Goal: Task Accomplishment & Management: Complete application form

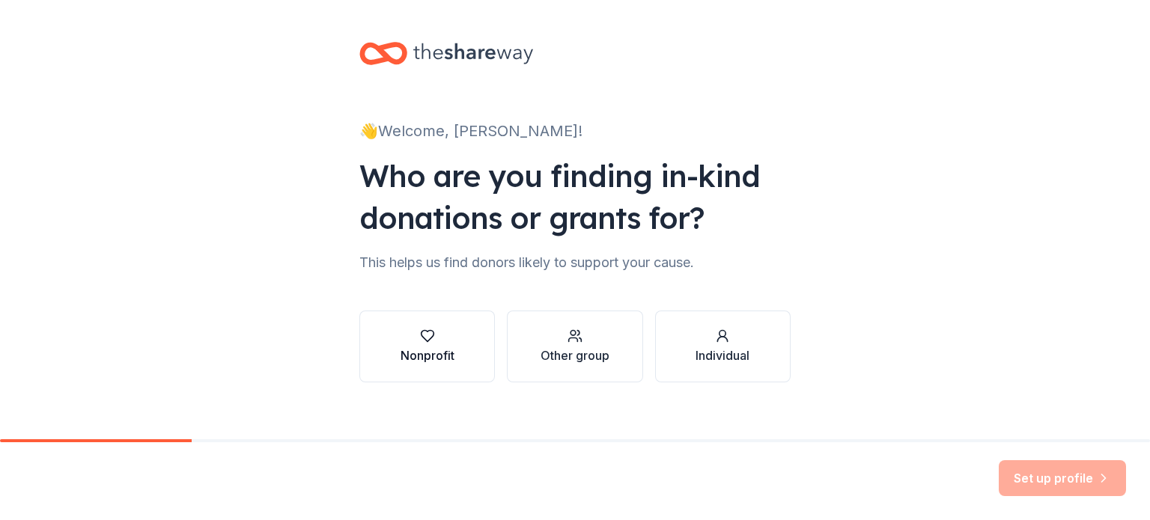
click at [437, 353] on div "Nonprofit" at bounding box center [427, 356] width 54 height 18
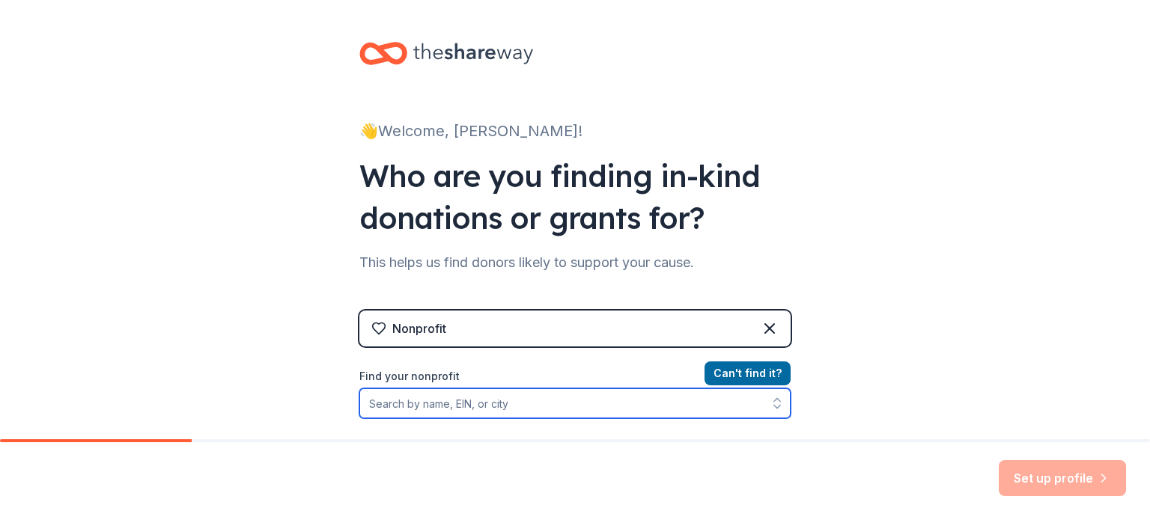
click at [528, 405] on input "Find your nonprofit" at bounding box center [574, 403] width 431 height 30
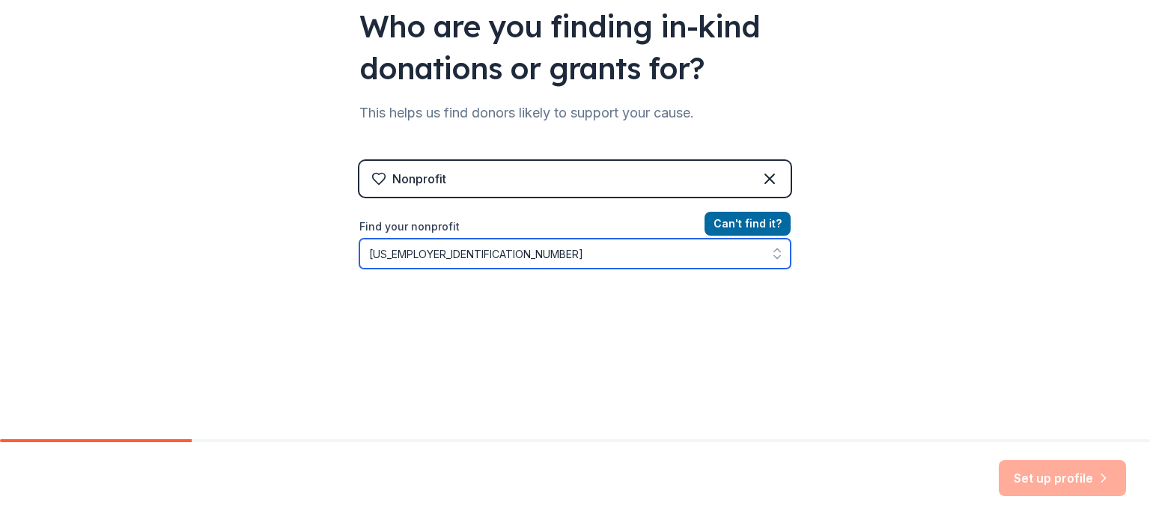
scroll to position [201, 0]
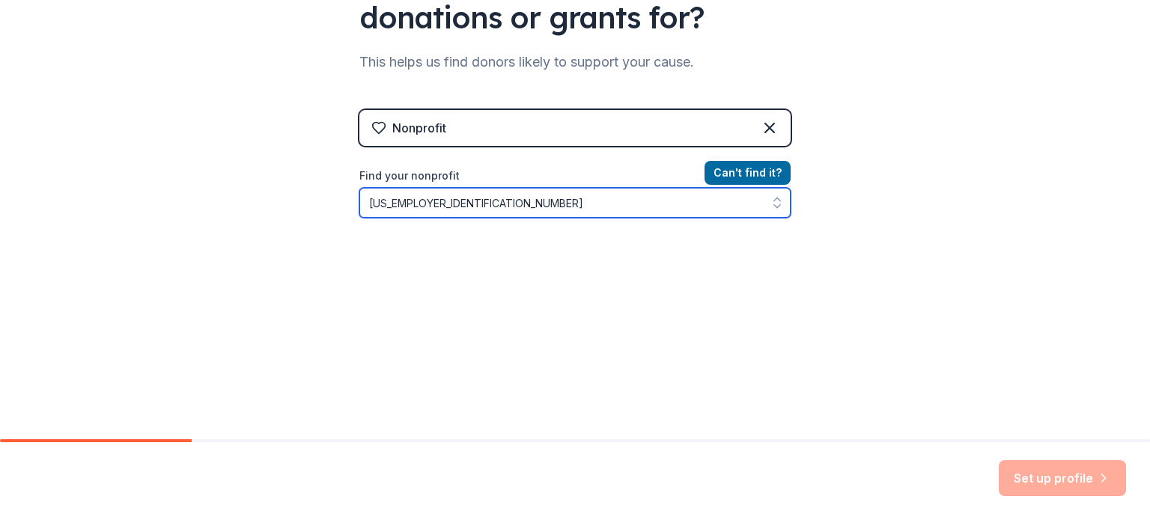
click at [383, 200] on input "[US_EMPLOYER_IDENTIFICATION_NUMBER]" at bounding box center [574, 203] width 431 height 30
click at [437, 200] on input "994607540" at bounding box center [574, 203] width 431 height 30
click at [772, 205] on icon "button" at bounding box center [776, 202] width 15 height 15
click at [773, 191] on button "button" at bounding box center [776, 203] width 27 height 30
click at [771, 197] on icon "button" at bounding box center [776, 202] width 15 height 15
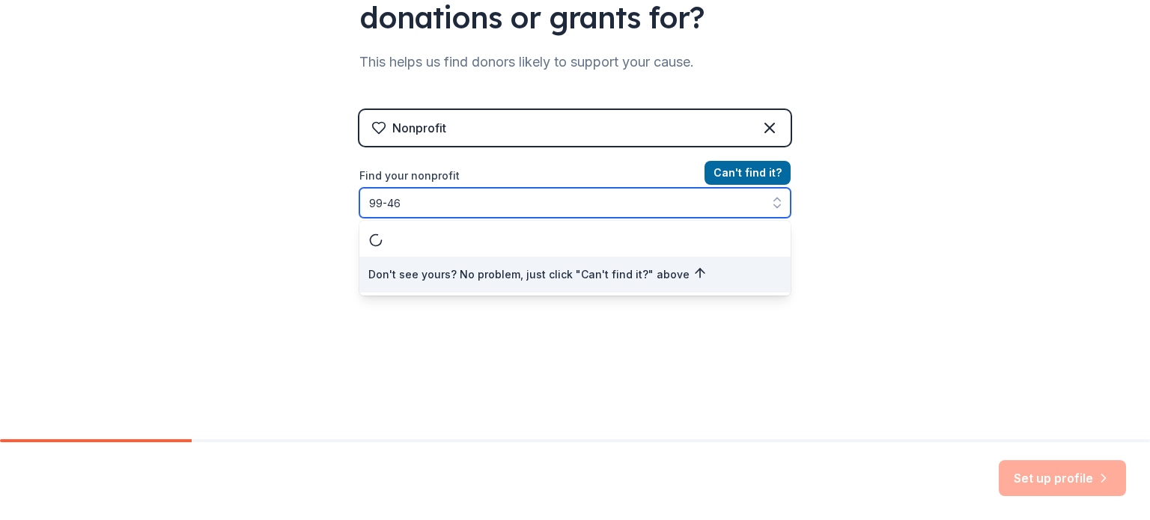
scroll to position [0, 0]
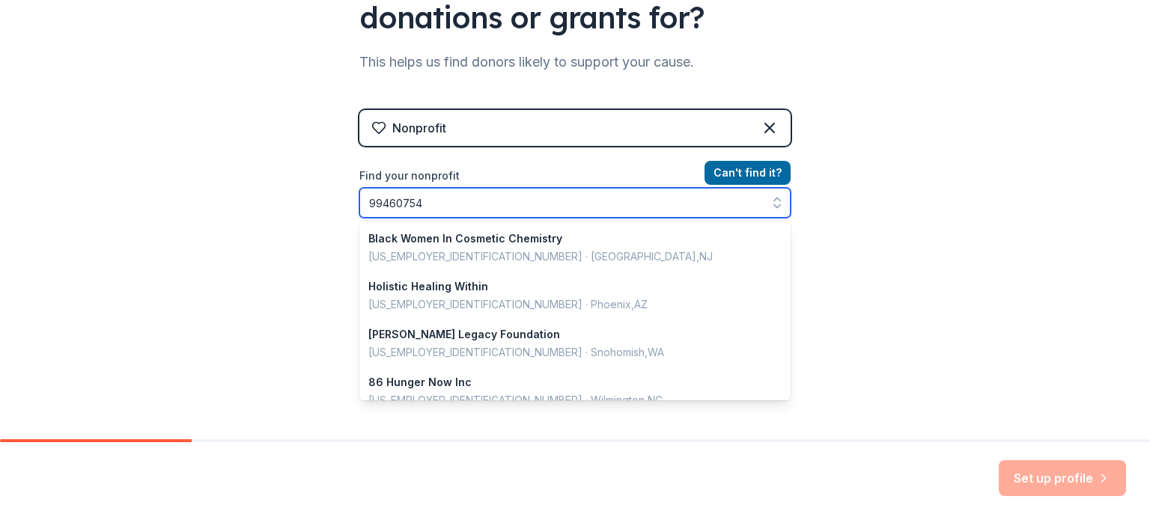
type input "994607540"
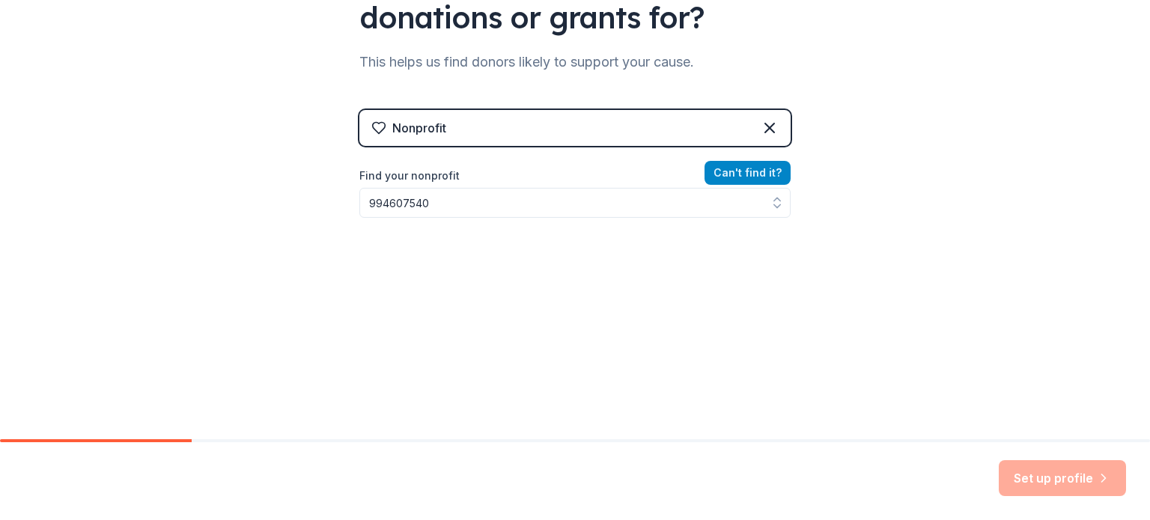
scroll to position [177, 0]
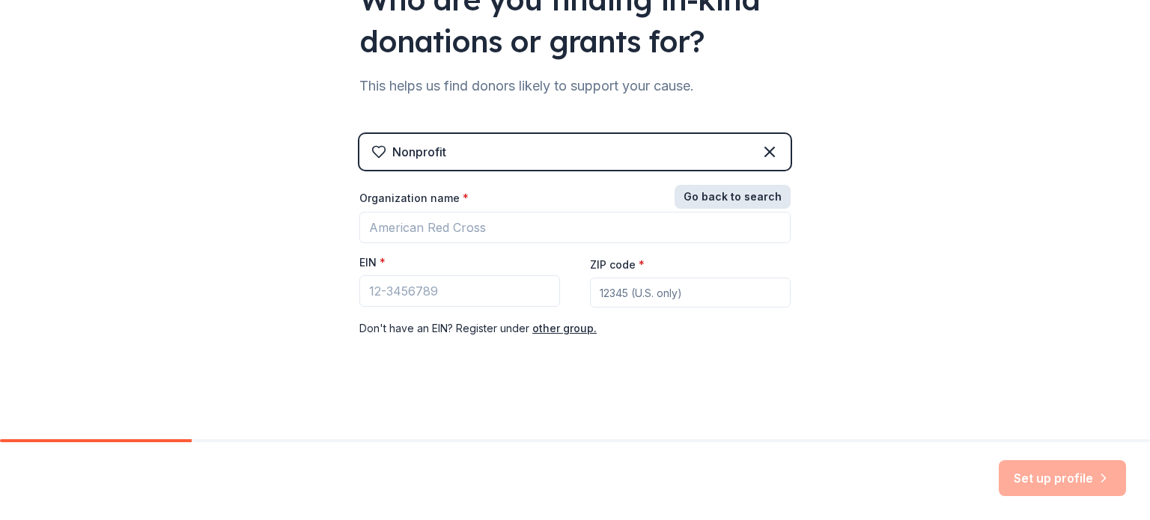
click at [760, 180] on div "Nonprofit Go back to search Organization name * EIN * ZIP code * Don ' t have a…" at bounding box center [574, 251] width 431 height 234
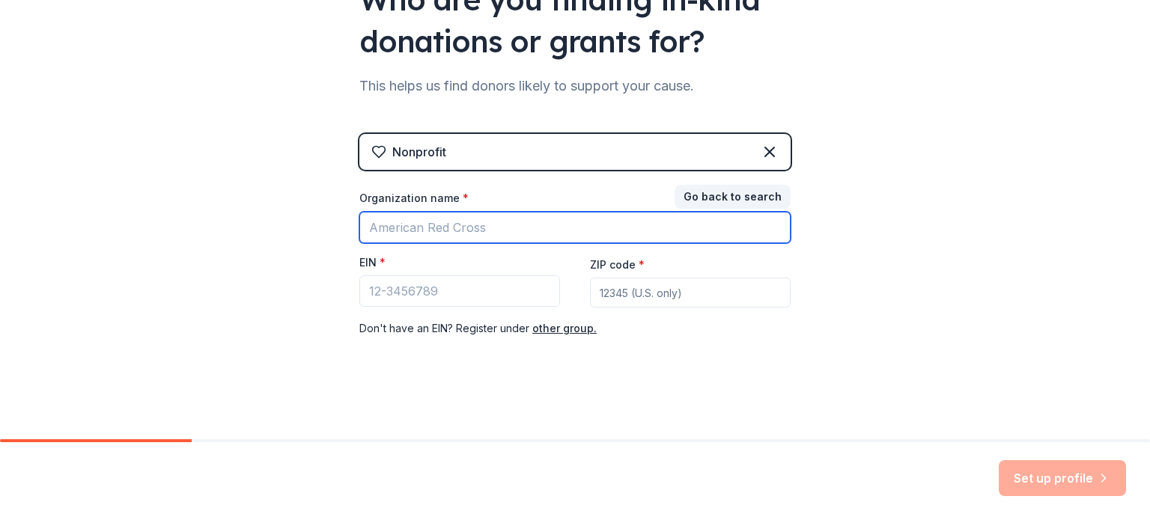
click at [513, 229] on input "Organization name *" at bounding box center [574, 227] width 431 height 31
type input "Henderson County Coalition Against Family Violence"
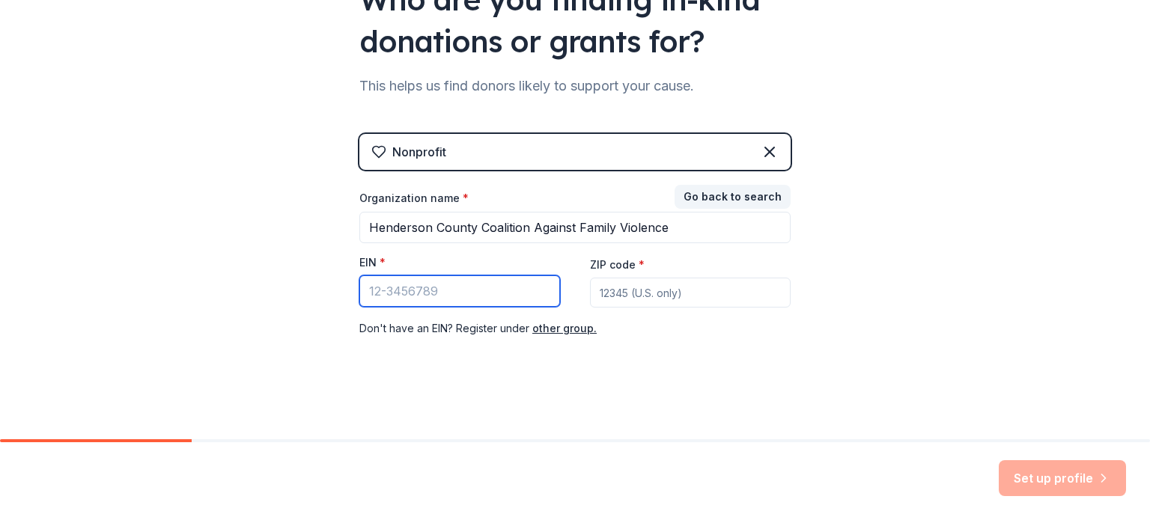
click at [418, 291] on input "EIN *" at bounding box center [459, 290] width 201 height 31
type input "[US_EMPLOYER_IDENTIFICATION_NUMBER]"
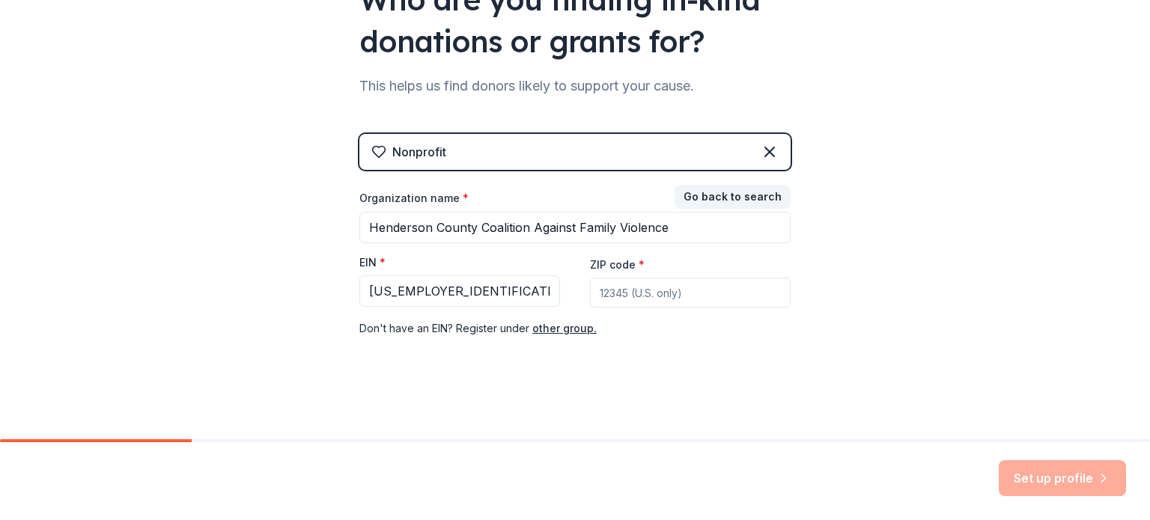
click at [599, 295] on input "ZIP code *" at bounding box center [690, 293] width 201 height 30
type input "75148"
click at [826, 259] on div "👋 Welcome, Della! Who are you finding in-kind donations or grants for? This hel…" at bounding box center [575, 131] width 1150 height 616
click at [1028, 475] on button "Set up profile" at bounding box center [1061, 478] width 127 height 36
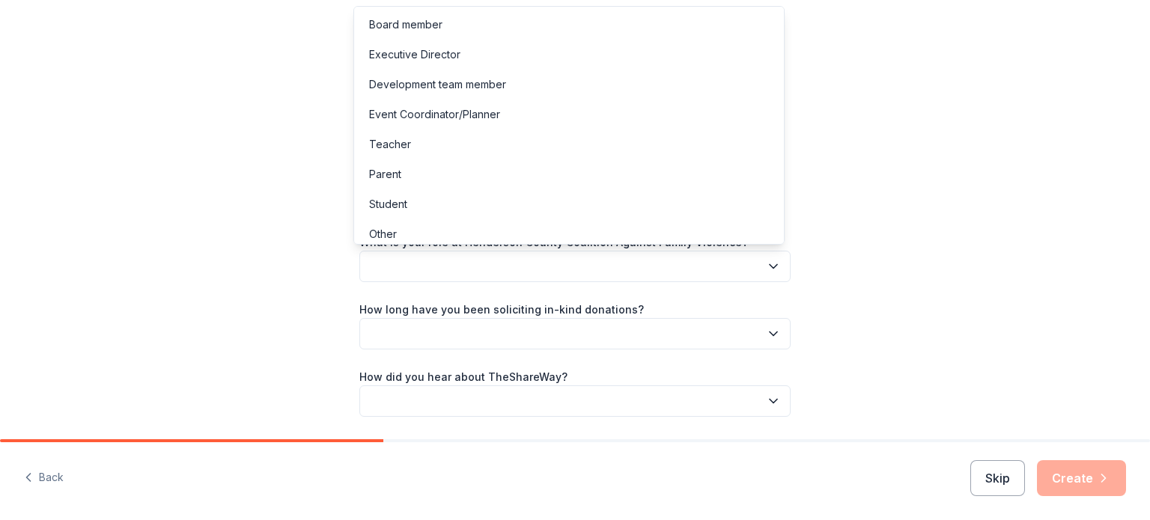
click at [641, 265] on button "button" at bounding box center [574, 266] width 431 height 31
click at [467, 50] on div "Executive Director" at bounding box center [569, 55] width 424 height 30
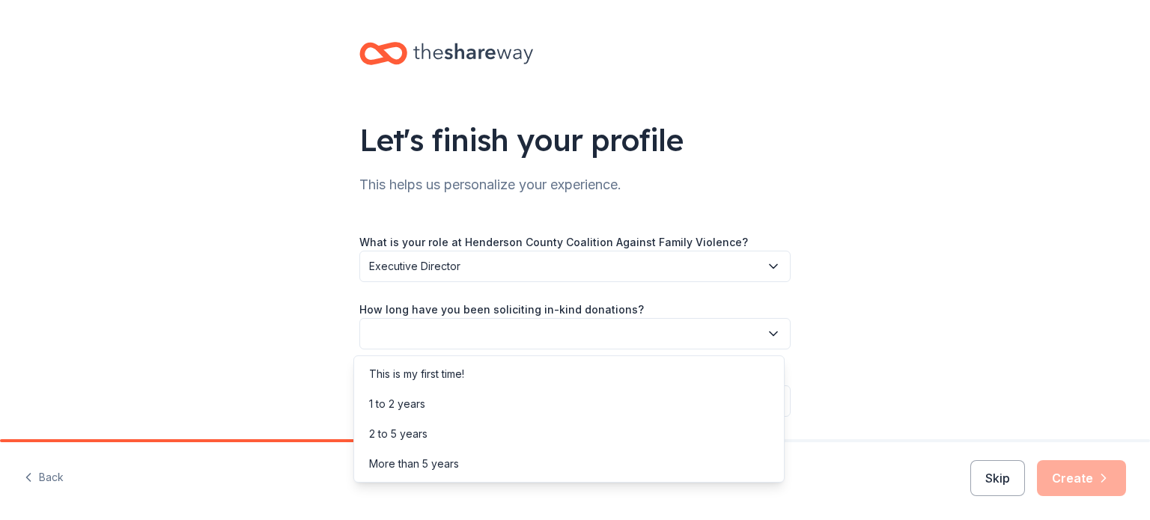
click at [525, 338] on button "button" at bounding box center [574, 333] width 431 height 31
click at [451, 402] on div "1 to 2 years" at bounding box center [569, 404] width 424 height 30
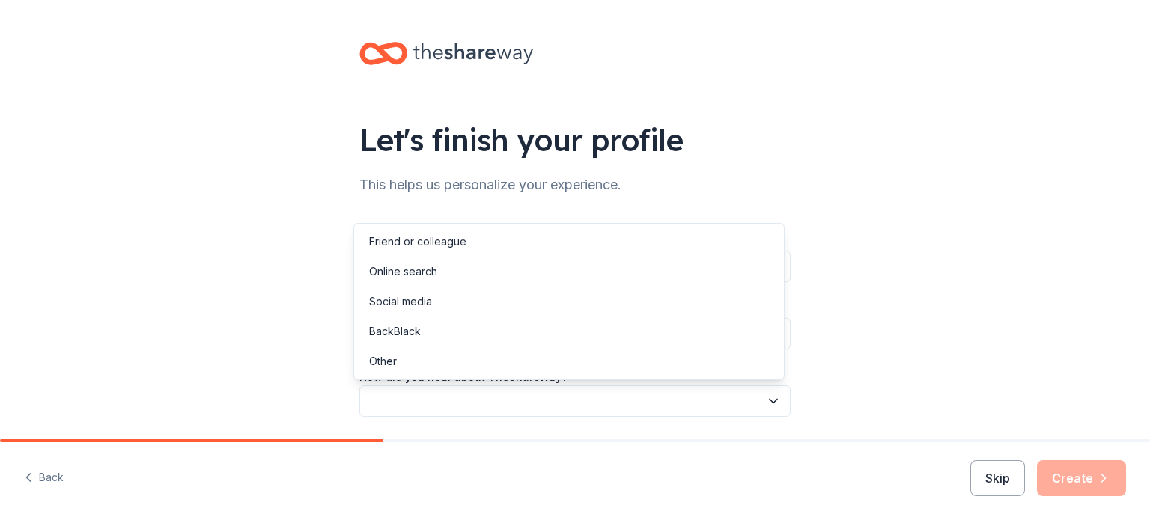
click at [451, 402] on button "button" at bounding box center [574, 400] width 431 height 31
click at [385, 356] on div "Other" at bounding box center [383, 362] width 28 height 18
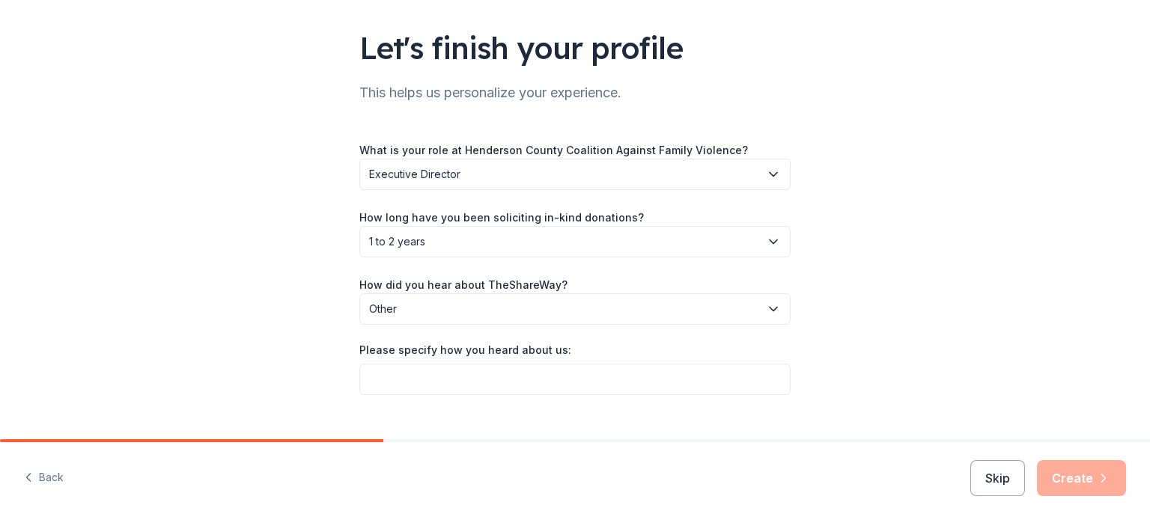
scroll to position [119, 0]
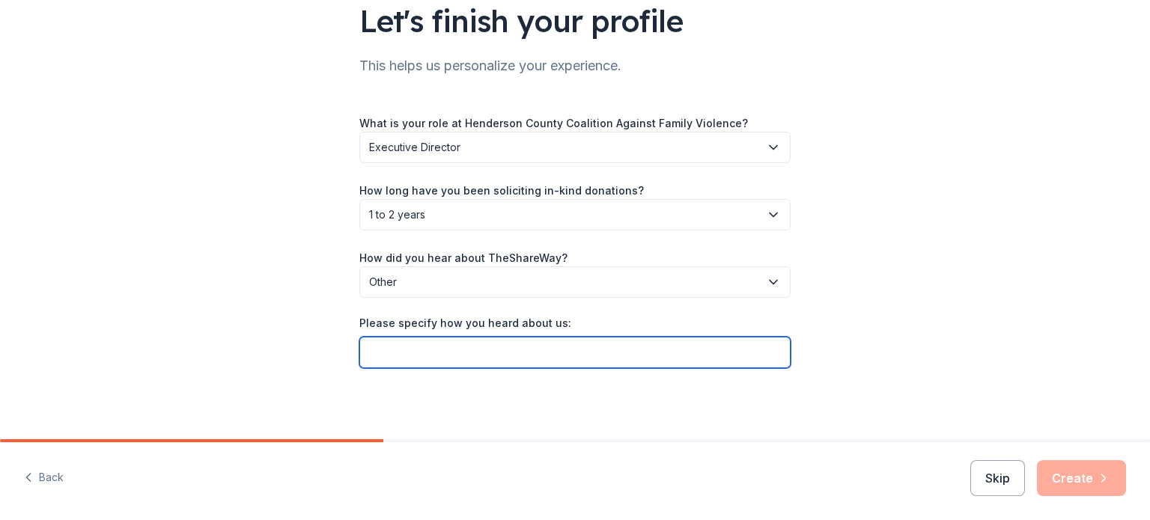
click at [647, 361] on input "Please specify how you heard about us:" at bounding box center [574, 352] width 431 height 31
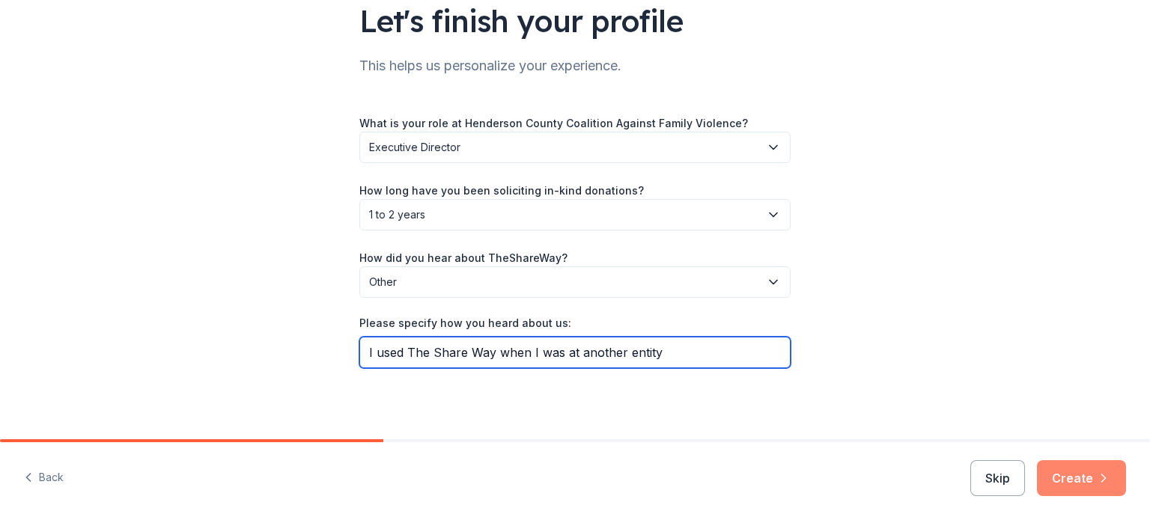
type input "I used The Share Way when I was at another entity"
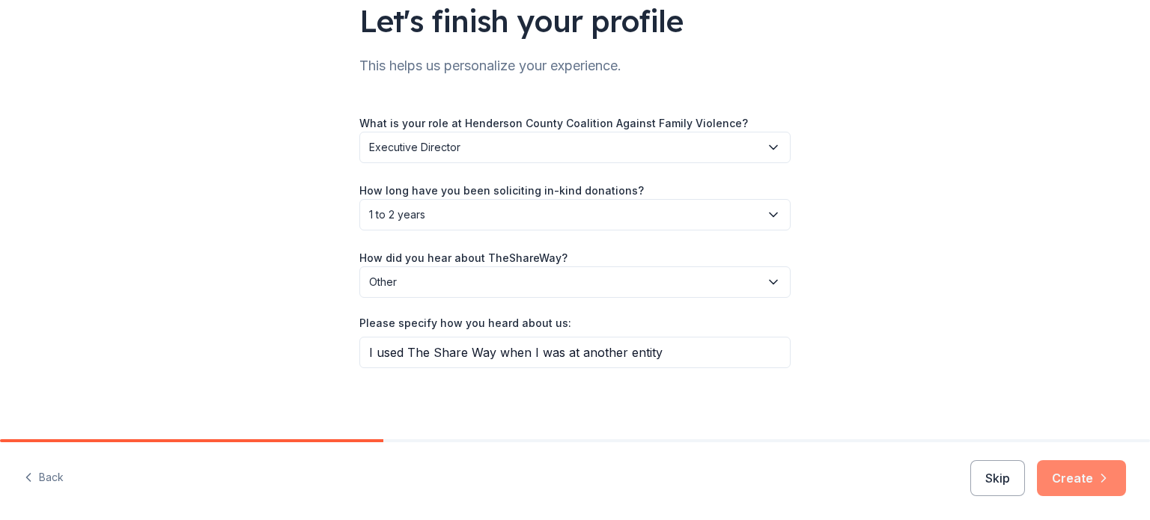
click at [1084, 481] on button "Create" at bounding box center [1081, 478] width 89 height 36
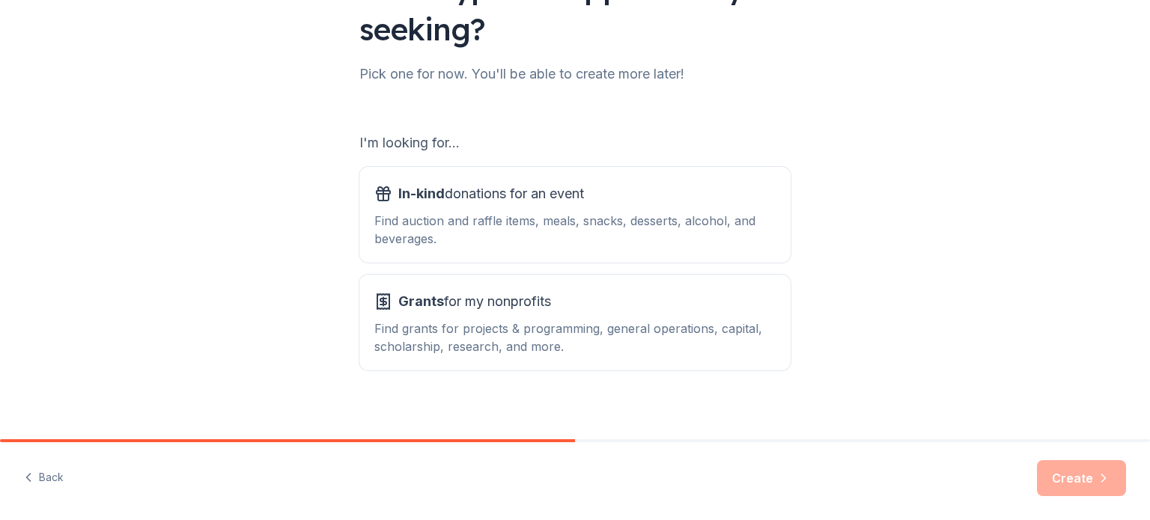
scroll to position [165, 0]
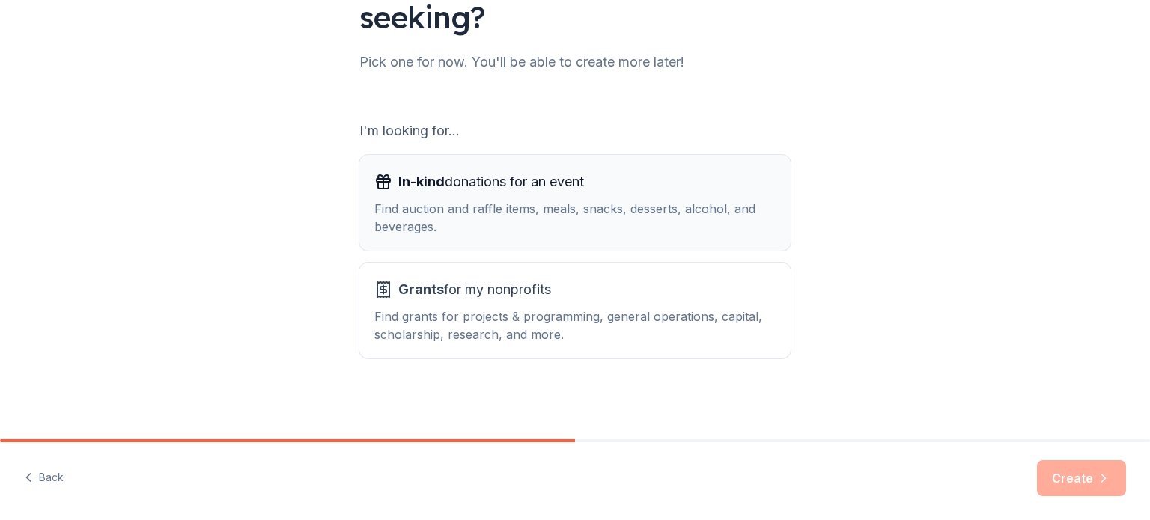
click at [506, 209] on div "Find auction and raffle items, meals, snacks, desserts, alcohol, and beverages." at bounding box center [574, 218] width 401 height 36
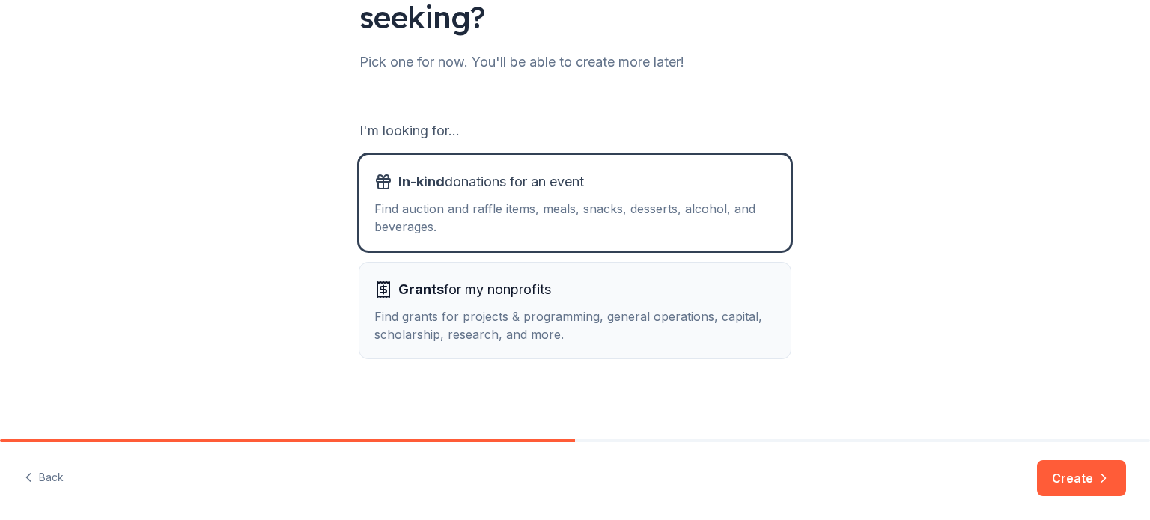
click at [488, 317] on div "Find grants for projects & programming, general operations, capital, scholarshi…" at bounding box center [574, 326] width 401 height 36
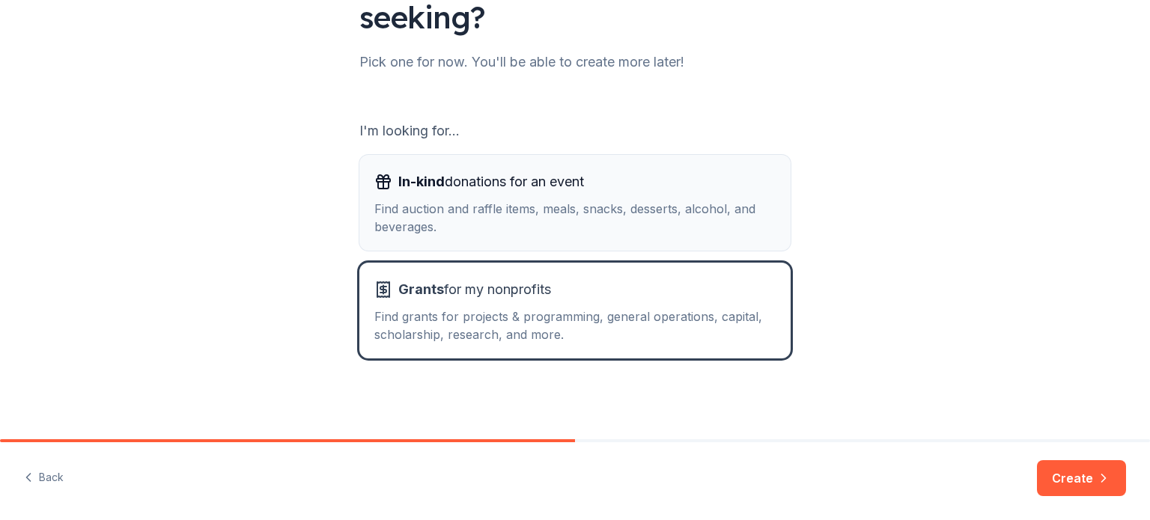
click at [518, 214] on div "Find auction and raffle items, meals, snacks, desserts, alcohol, and beverages." at bounding box center [574, 218] width 401 height 36
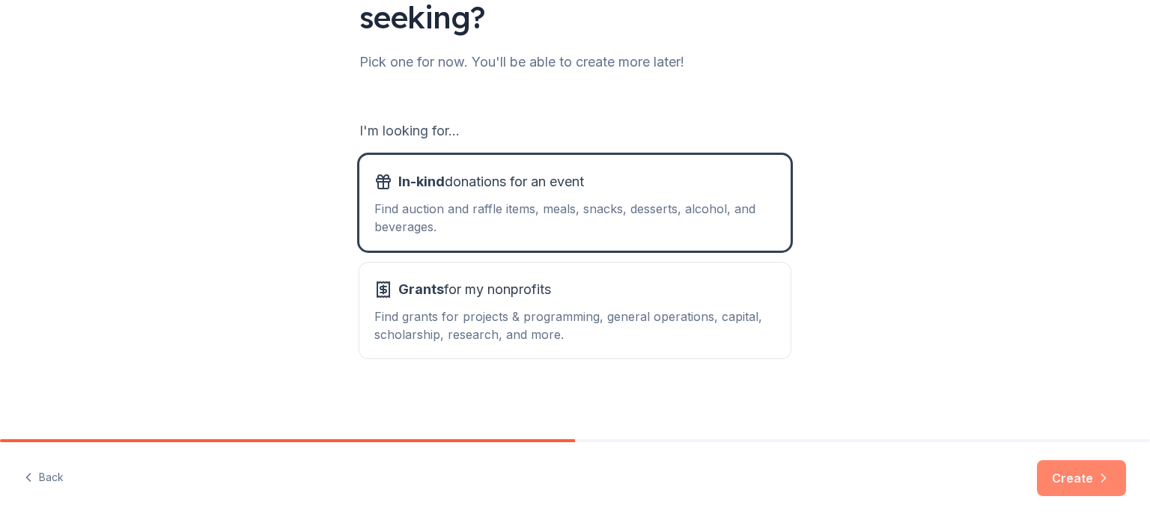
click at [1051, 478] on button "Create" at bounding box center [1081, 478] width 89 height 36
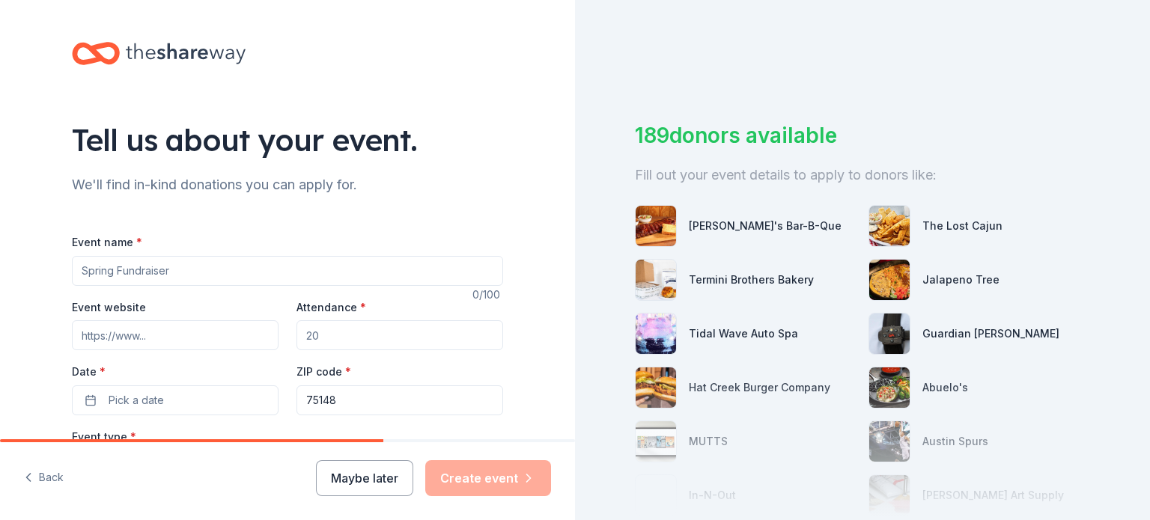
click at [229, 272] on input "Event name *" at bounding box center [287, 271] width 431 height 30
type input "Boots & Bubbles"
click at [189, 336] on input "Event website" at bounding box center [175, 335] width 207 height 30
type input "www.breakingchainshendersoncounty.org"
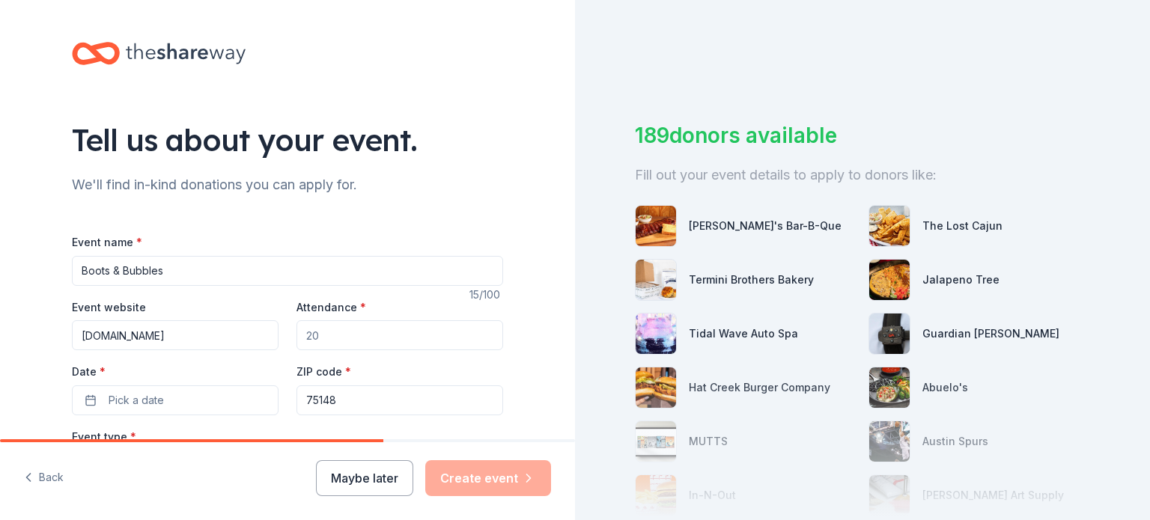
scroll to position [0, 0]
click at [379, 329] on input "Attendance *" at bounding box center [399, 335] width 207 height 30
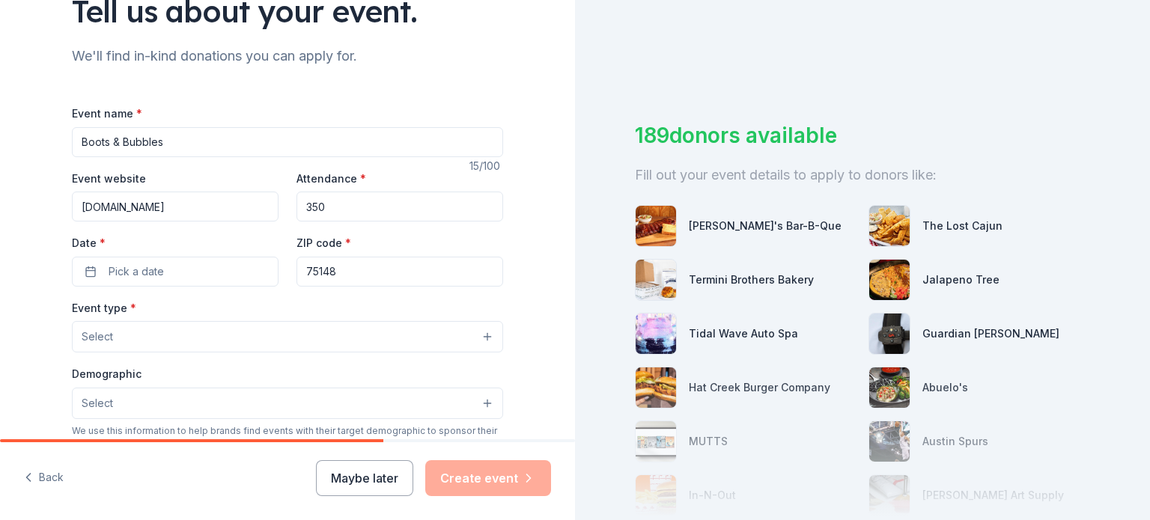
scroll to position [150, 0]
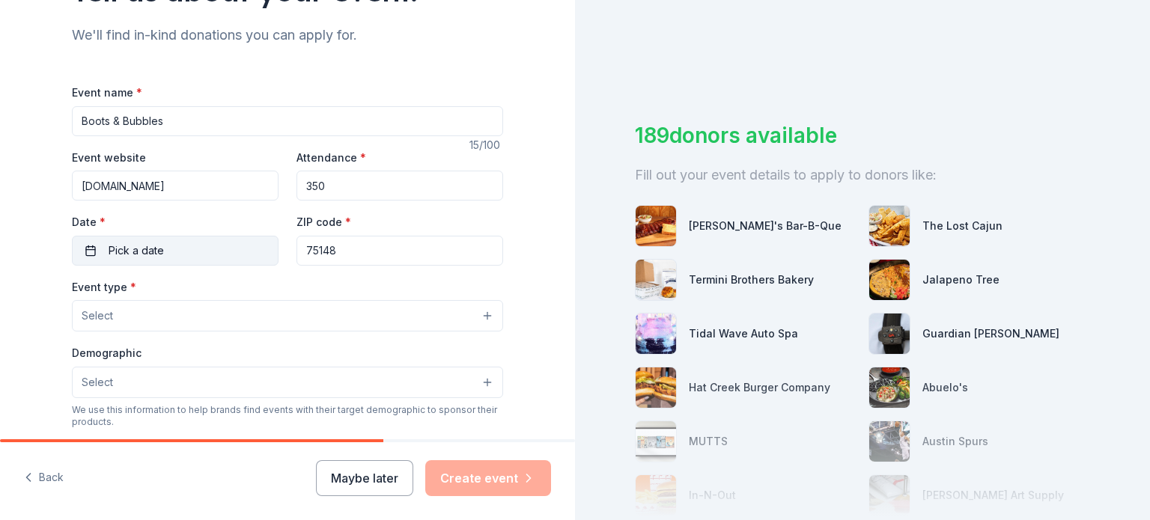
type input "350"
click at [183, 257] on button "Pick a date" at bounding box center [175, 251] width 207 height 30
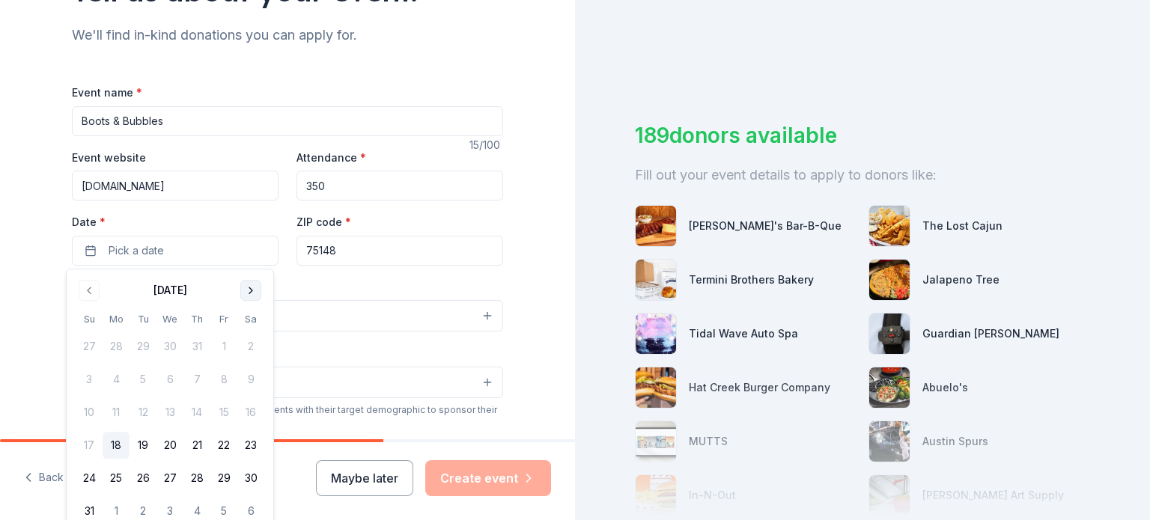
click at [242, 287] on button "Go to next month" at bounding box center [250, 290] width 21 height 21
click at [174, 415] on button "15" at bounding box center [169, 412] width 27 height 27
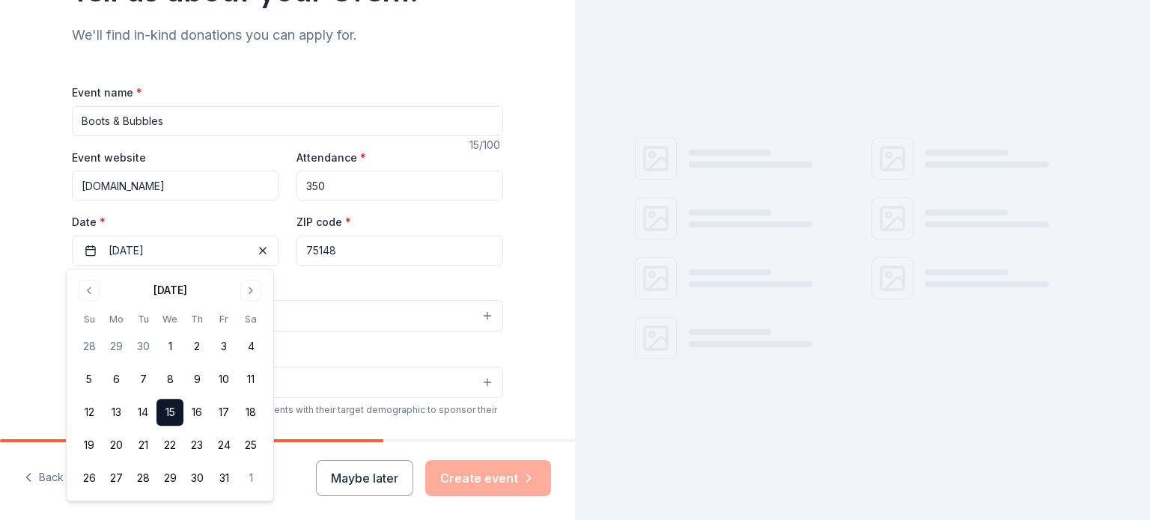
click at [412, 278] on div "Event type * Select" at bounding box center [287, 305] width 431 height 55
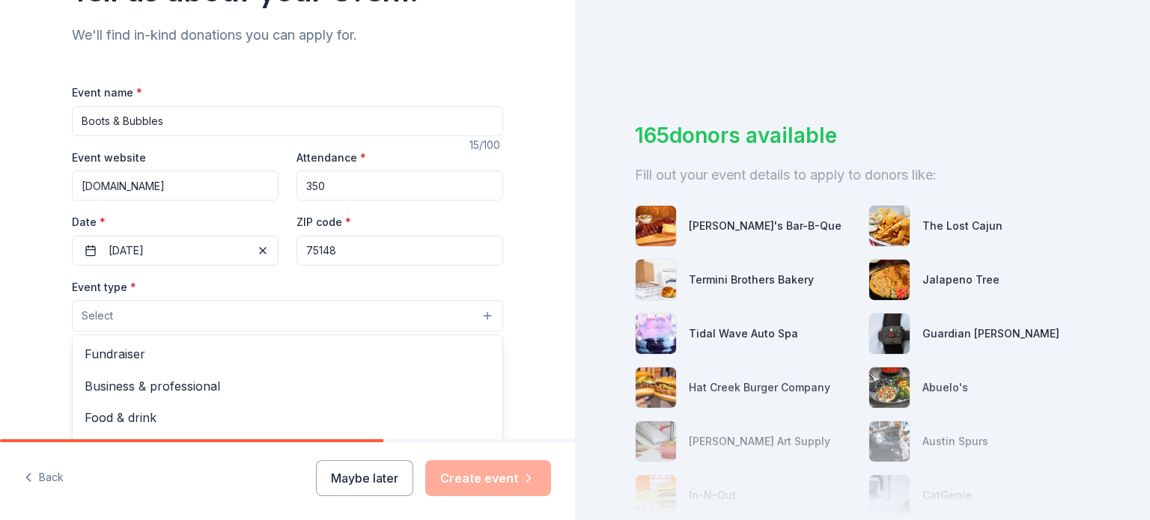
click at [295, 327] on button "Select" at bounding box center [287, 315] width 431 height 31
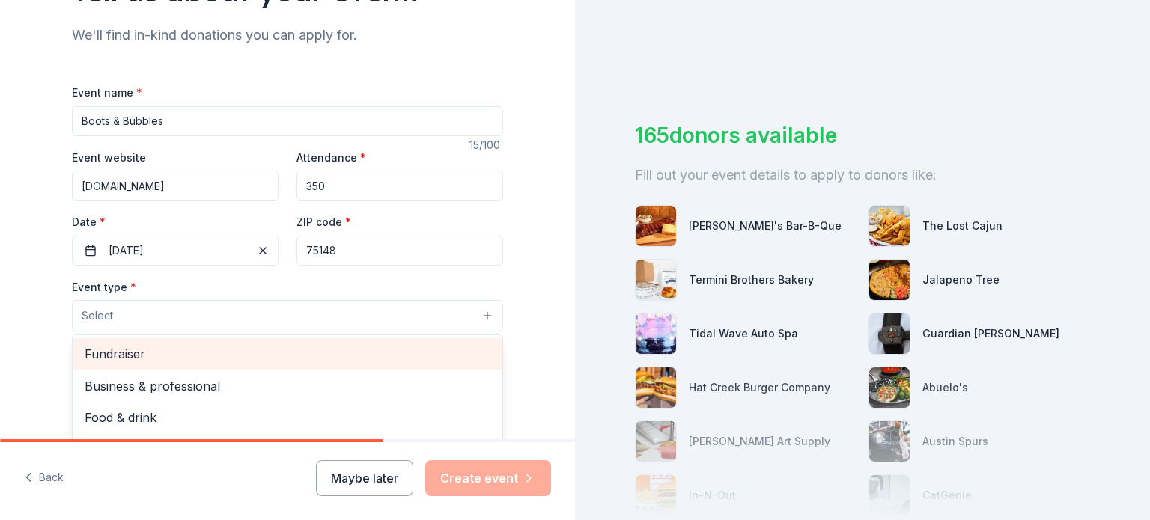
click at [284, 356] on span "Fundraiser" at bounding box center [288, 353] width 406 height 19
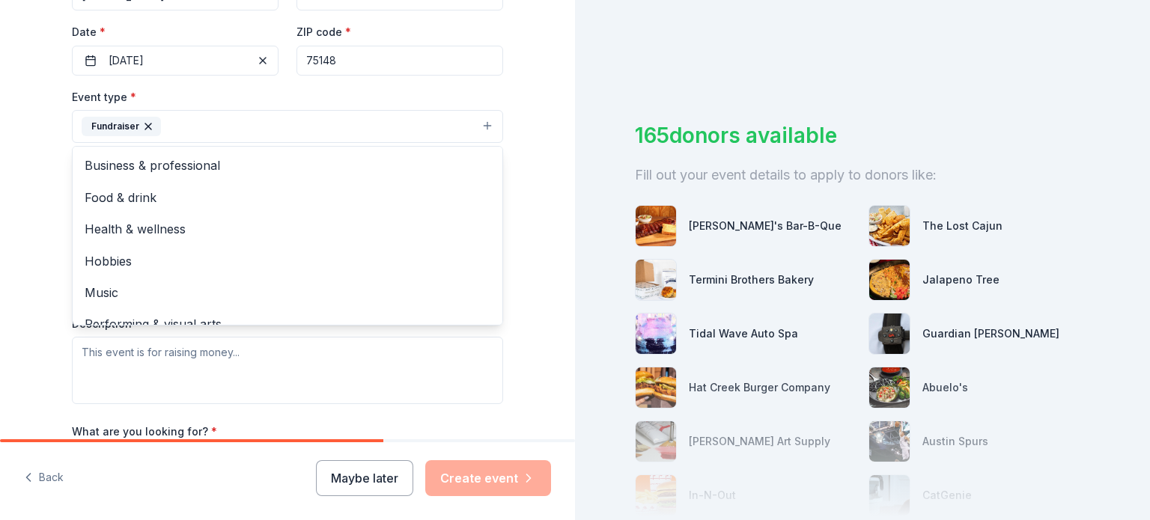
scroll to position [374, 0]
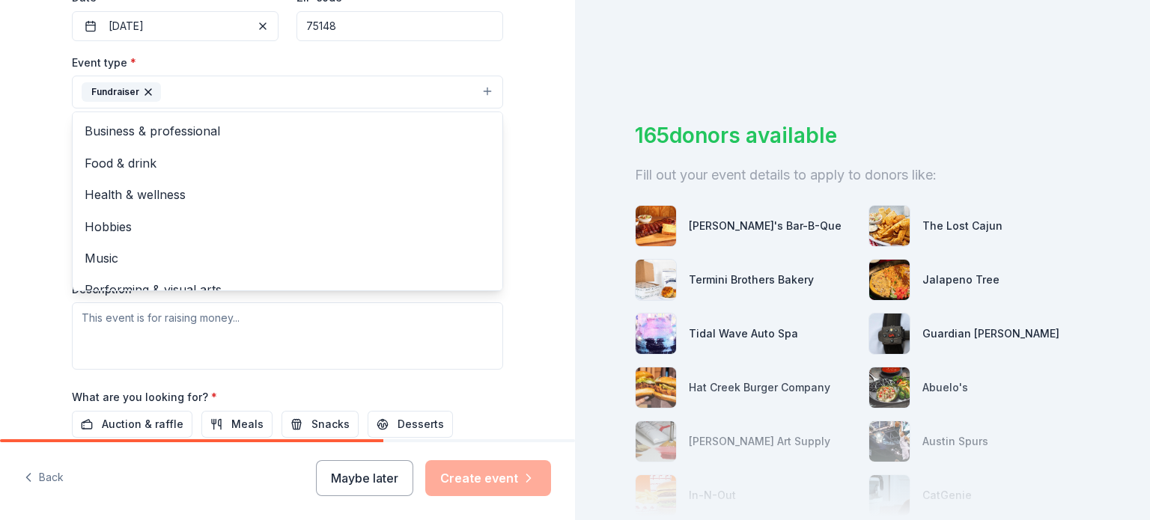
click at [32, 205] on div "Tell us about your event. We'll find in-kind donations you can apply for. Event…" at bounding box center [287, 125] width 575 height 998
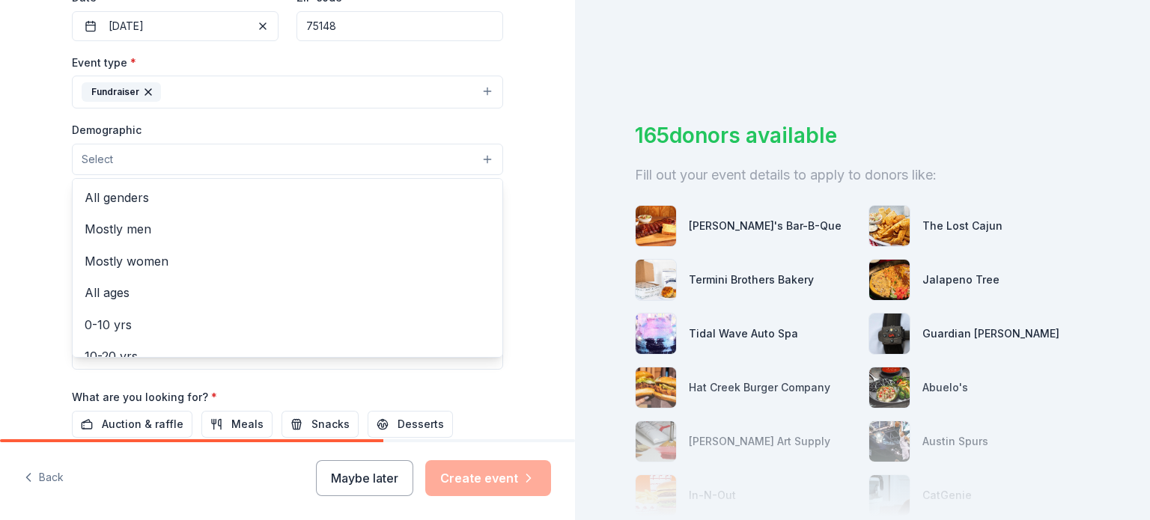
click at [142, 171] on button "Select" at bounding box center [287, 159] width 431 height 31
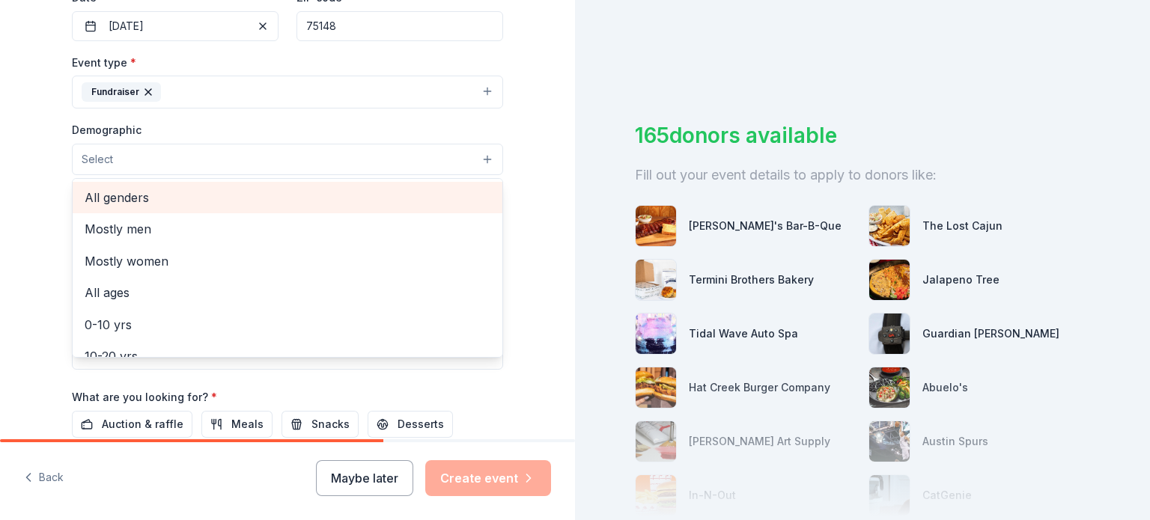
click at [138, 201] on span "All genders" at bounding box center [288, 197] width 406 height 19
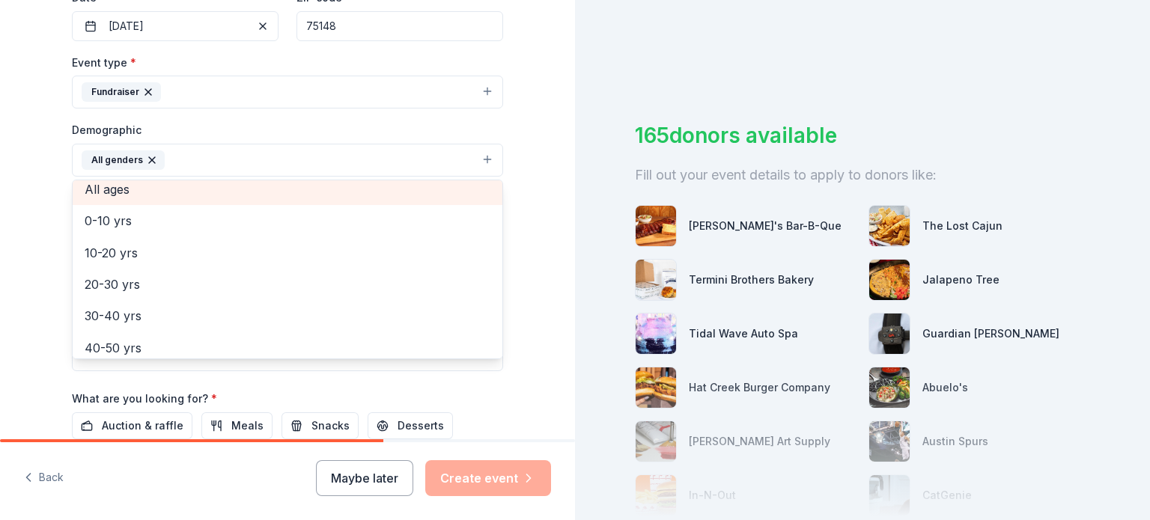
scroll to position [75, 0]
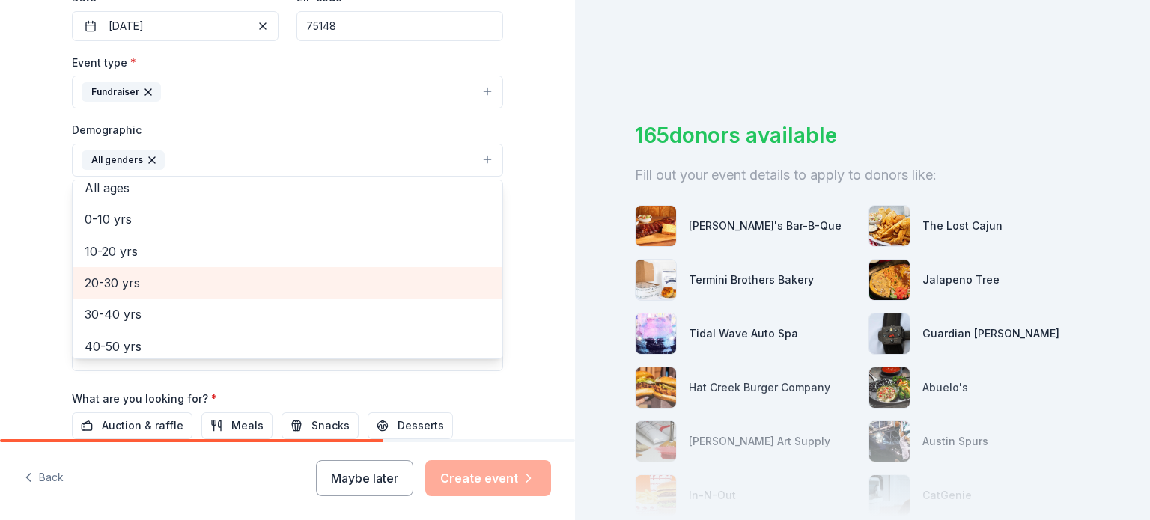
click at [148, 281] on span "20-30 yrs" at bounding box center [288, 282] width 406 height 19
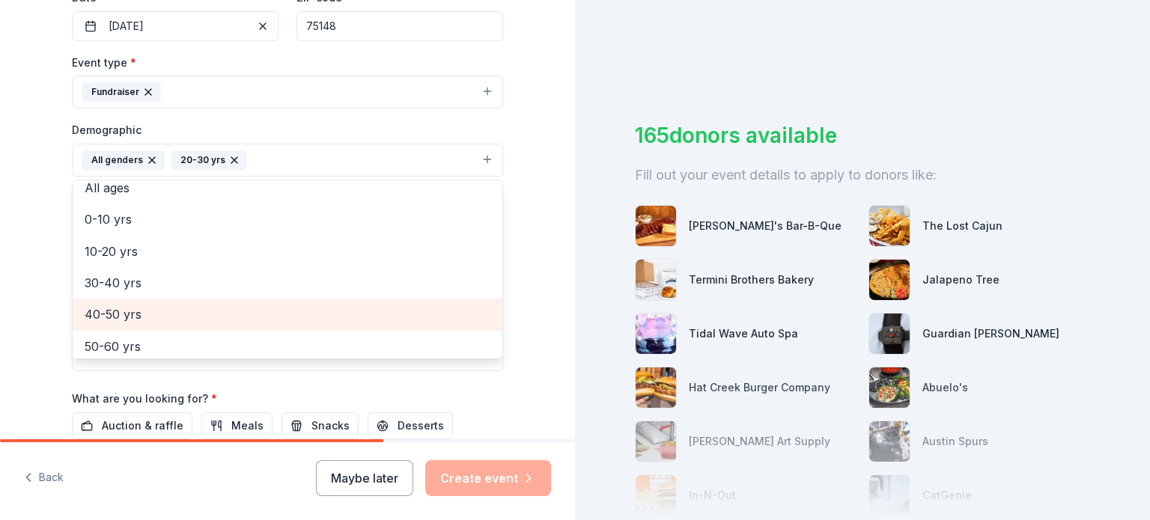
click at [138, 313] on span "40-50 yrs" at bounding box center [288, 314] width 406 height 19
click at [137, 313] on span "50-60 yrs" at bounding box center [288, 314] width 406 height 19
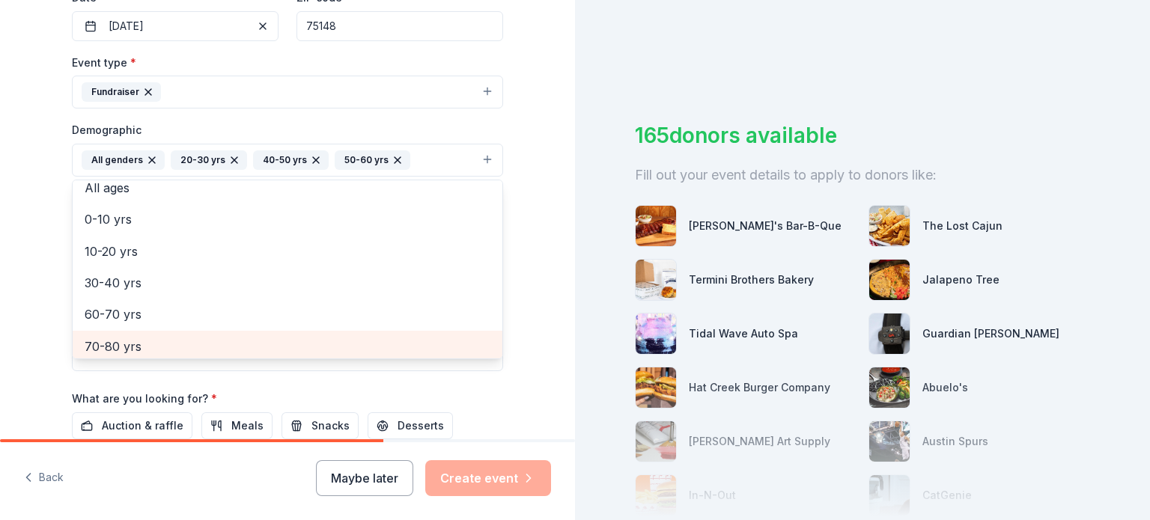
scroll to position [78, 0]
click at [138, 339] on span "70-80 yrs" at bounding box center [288, 343] width 406 height 19
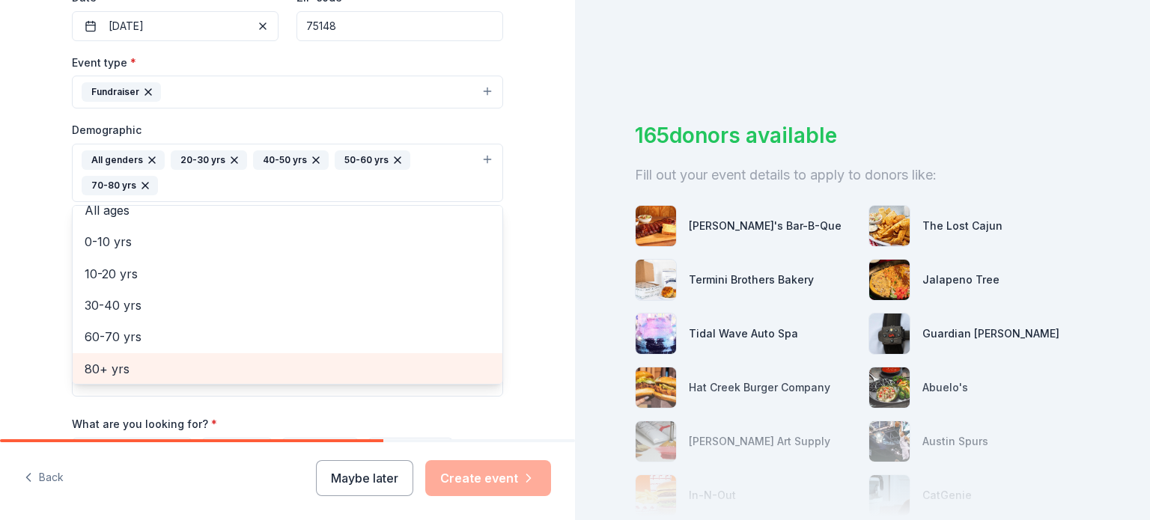
click at [138, 356] on div "80+ yrs" at bounding box center [288, 368] width 430 height 31
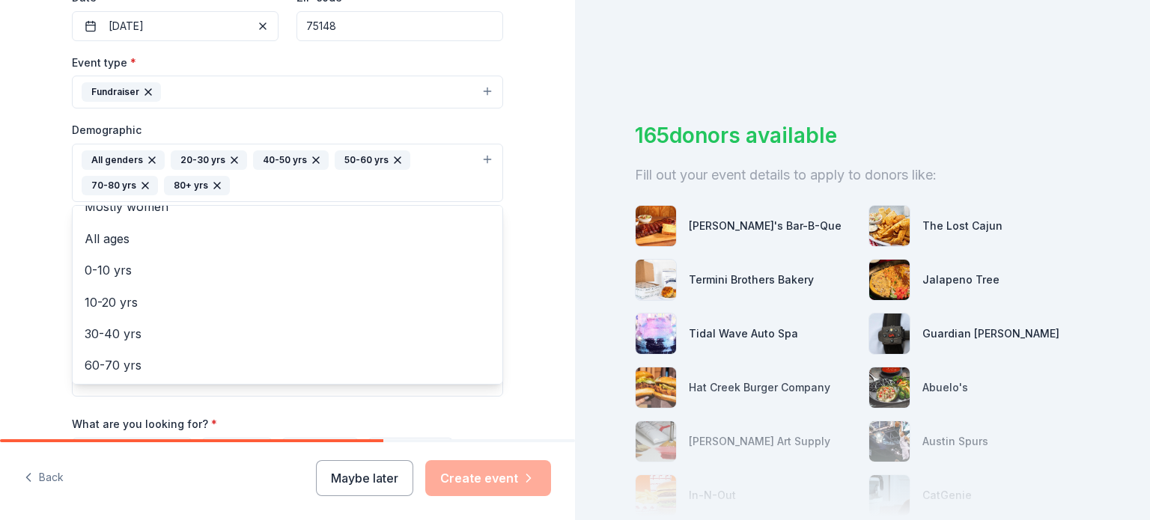
click at [30, 237] on div "Tell us about your event. We'll find in-kind donations you can apply for. Event…" at bounding box center [287, 138] width 575 height 1025
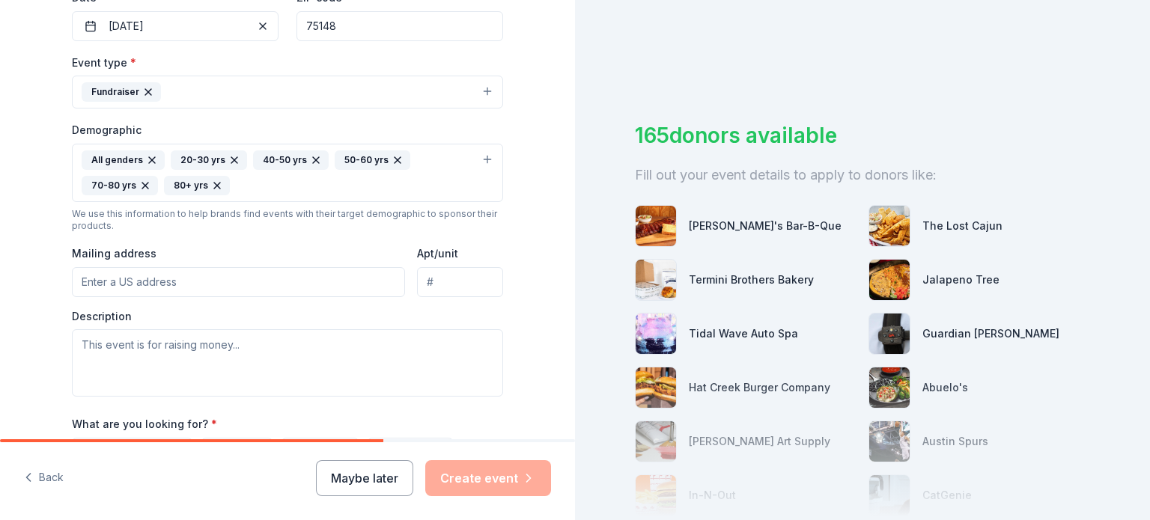
click at [125, 284] on input "Mailing address" at bounding box center [238, 282] width 333 height 30
type input "4728 Texas 198, Malakoff, TX, 75148"
click at [207, 353] on textarea at bounding box center [287, 362] width 431 height 67
paste textarea "The Boots & Bubbles event is our main fundraiser of the year. All proceeds from…"
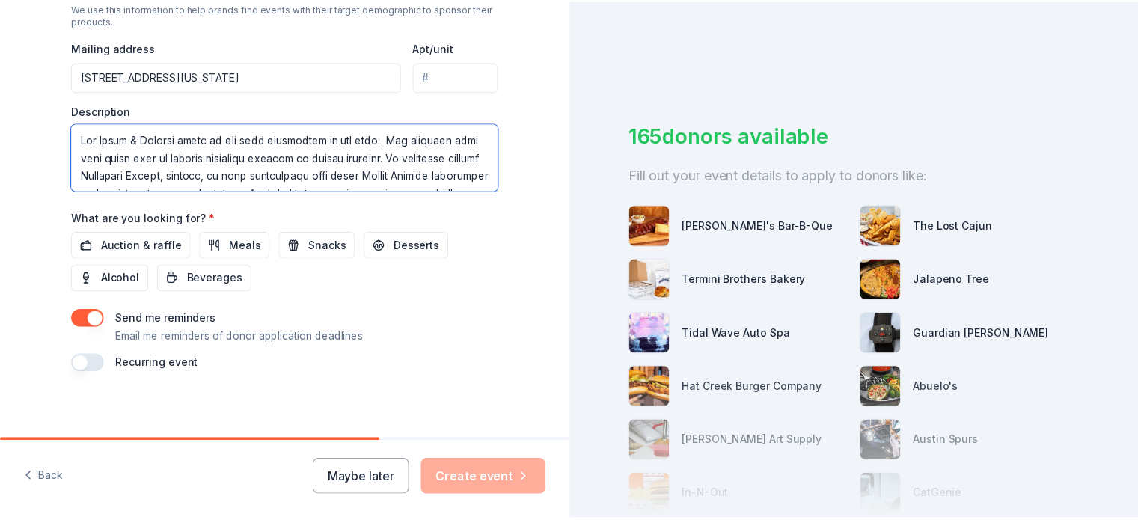
scroll to position [584, 0]
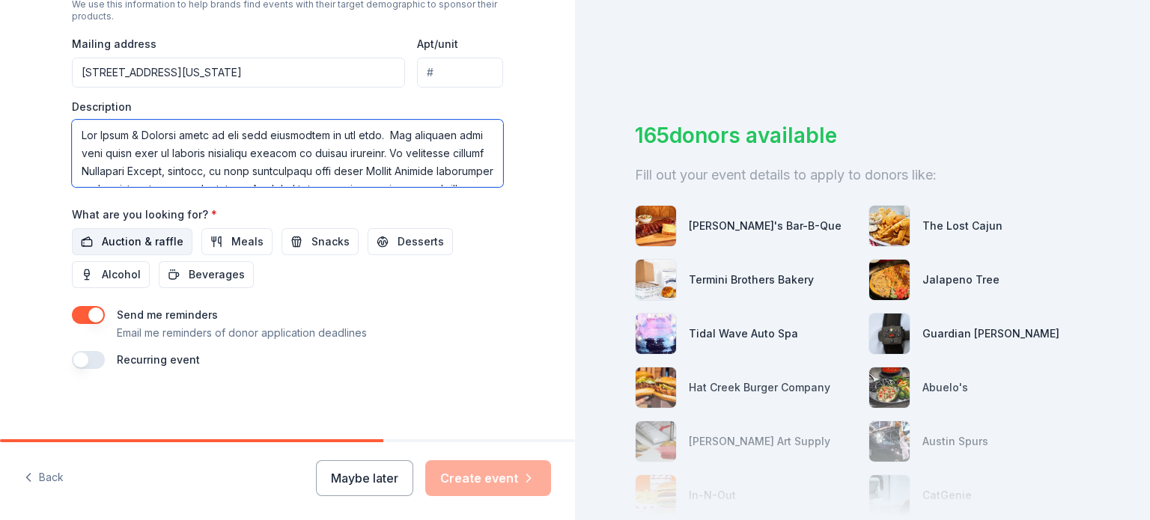
type textarea "The Boots & Bubbles event is our main fundraiser of the year. All proceeds from…"
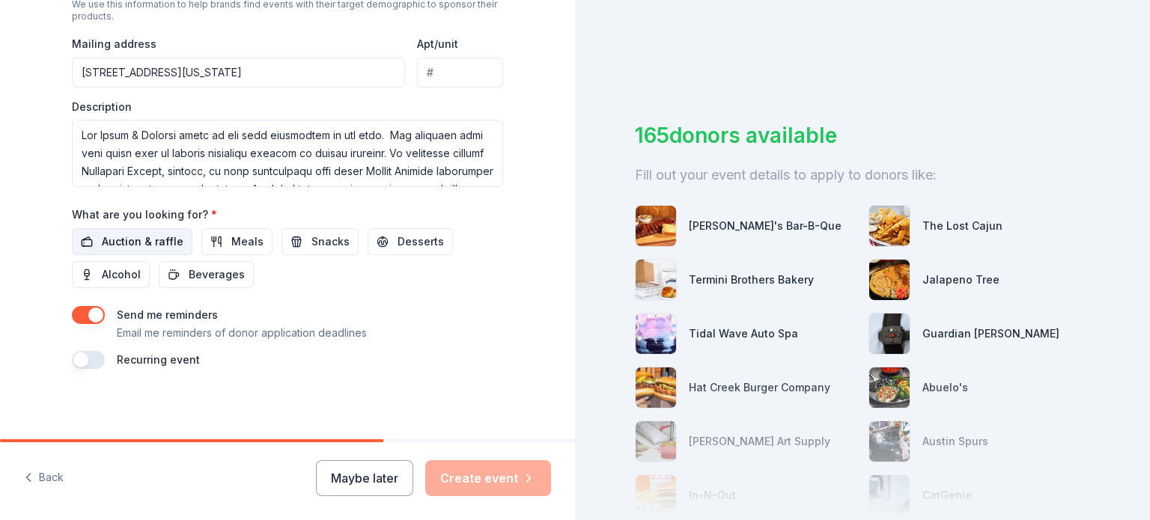
click at [94, 248] on button "Auction & raffle" at bounding box center [132, 241] width 120 height 27
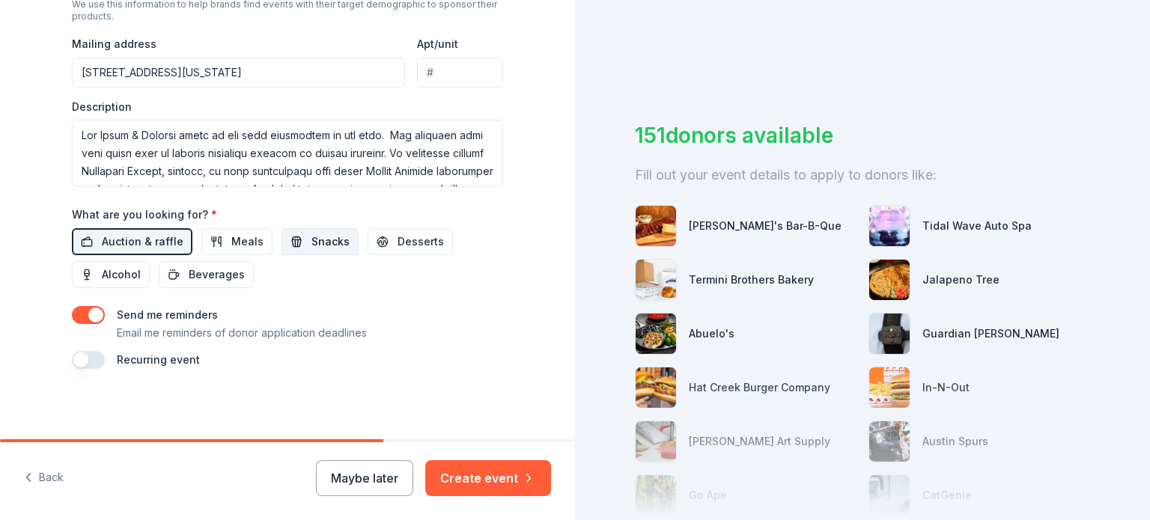
click at [320, 234] on span "Snacks" at bounding box center [330, 242] width 38 height 18
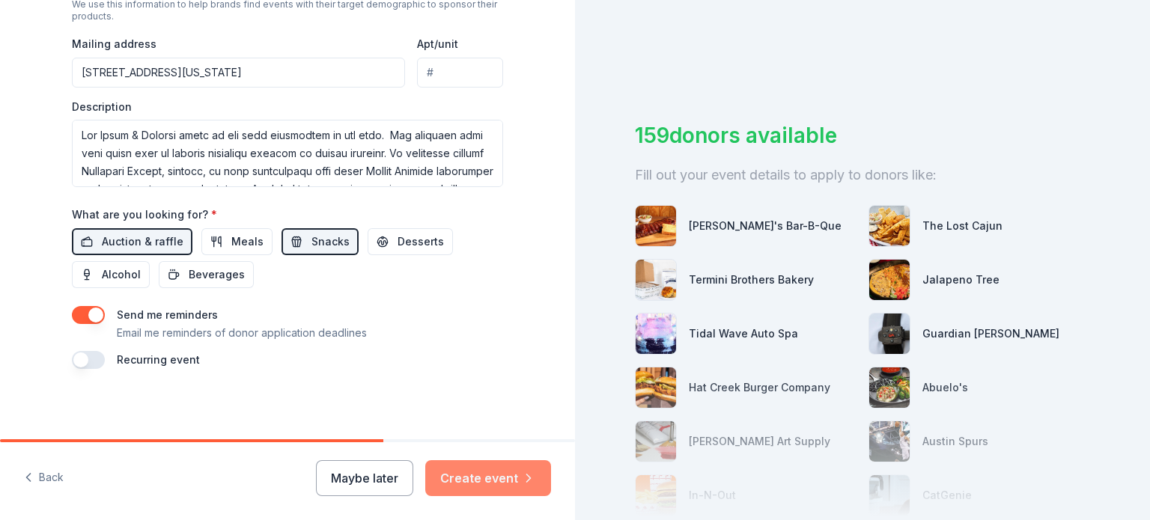
click at [474, 477] on button "Create event" at bounding box center [488, 478] width 126 height 36
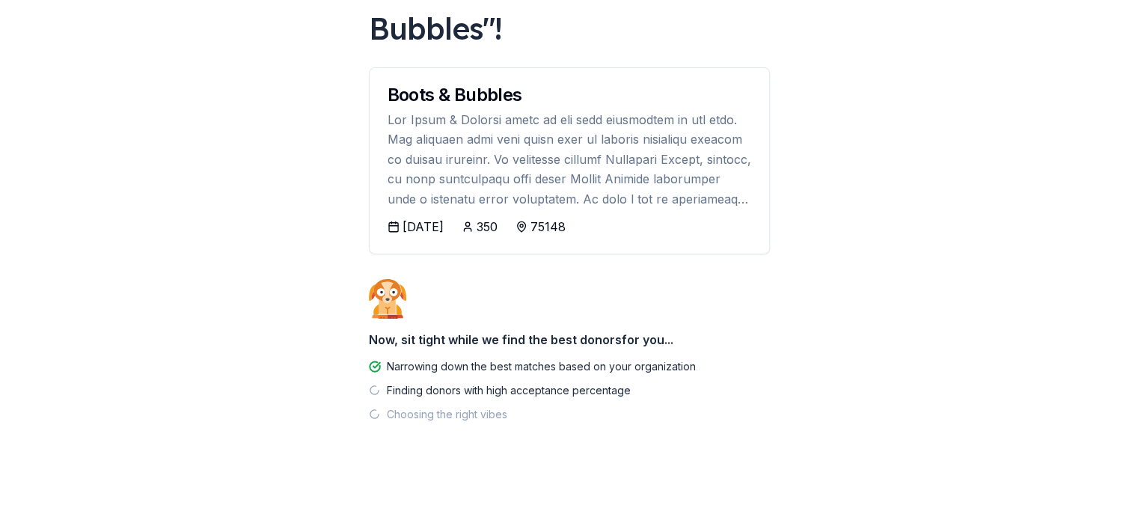
scroll to position [132, 0]
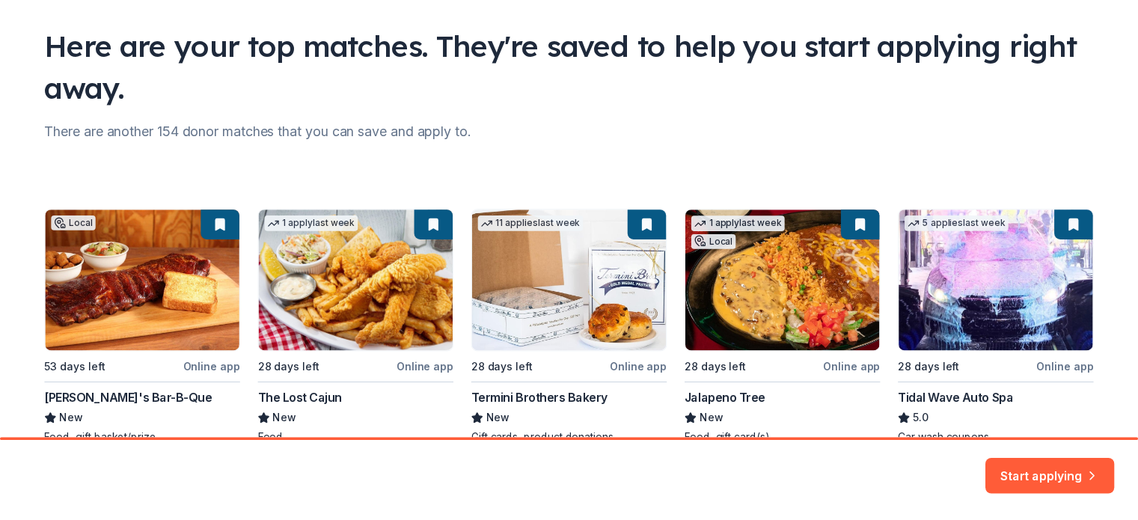
scroll to position [174, 0]
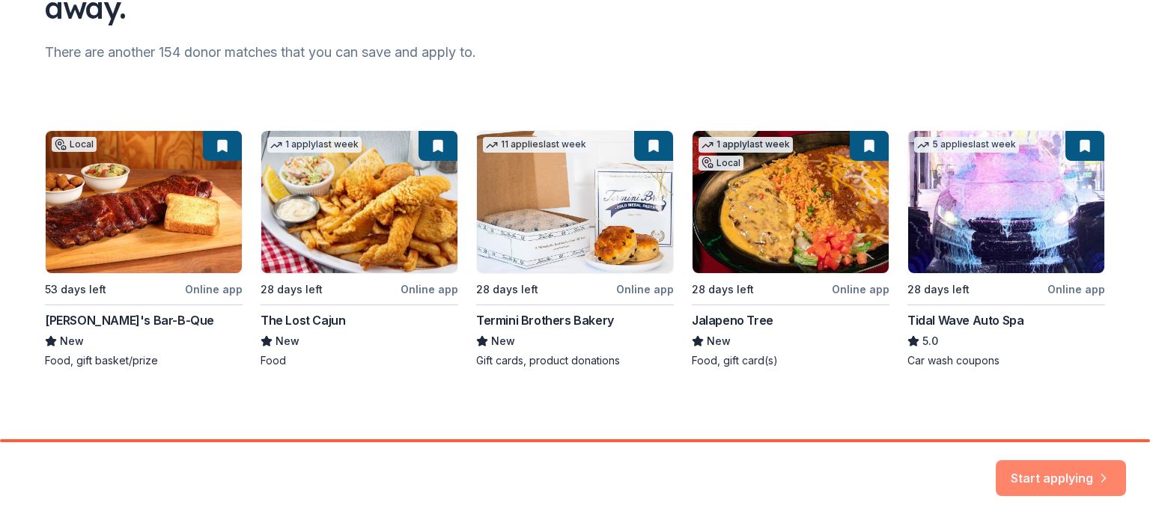
click at [1079, 466] on button "Start applying" at bounding box center [1060, 469] width 130 height 36
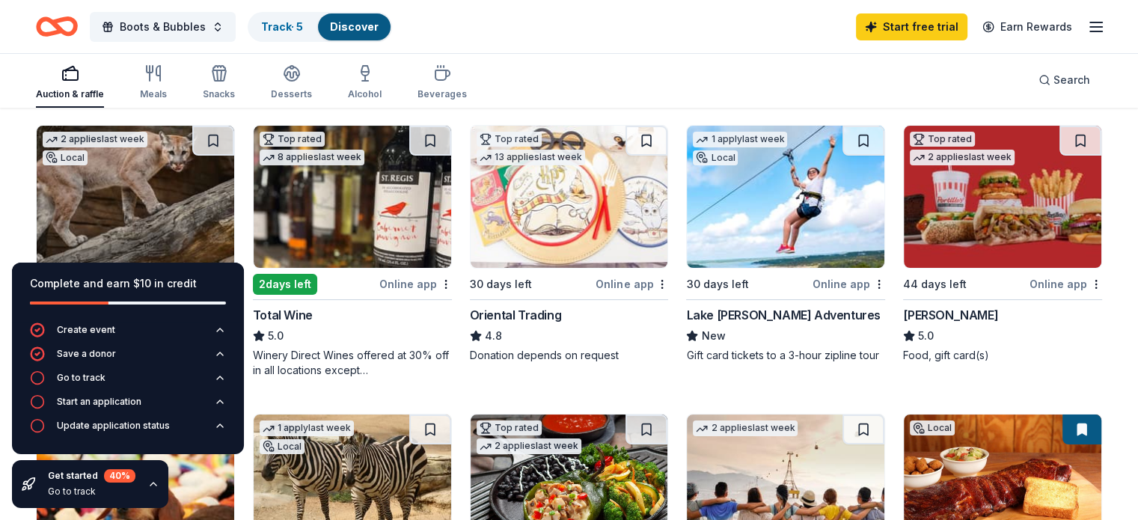
scroll to position [150, 0]
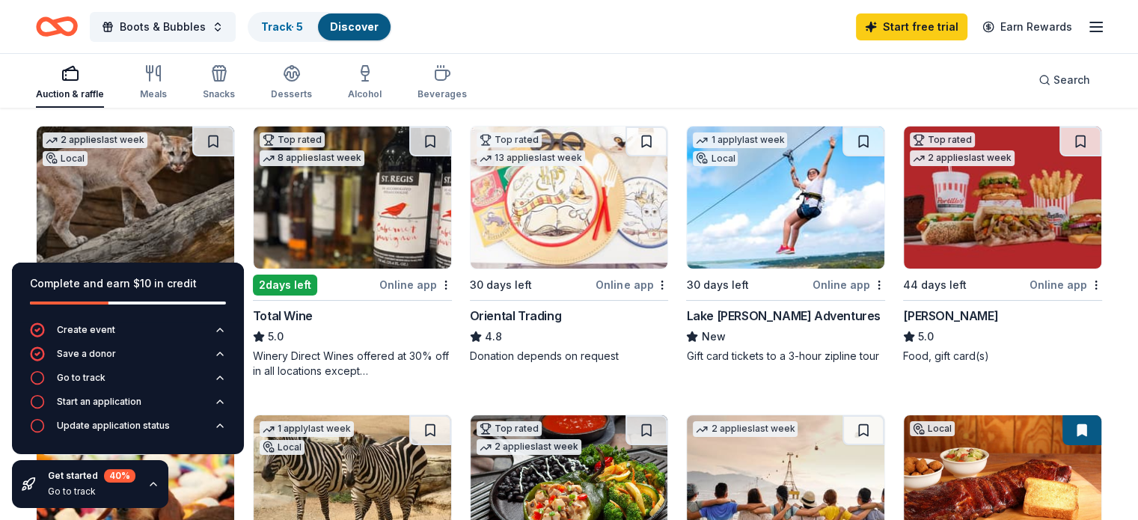
click at [748, 313] on div "Lake Travis Zipline Adventures" at bounding box center [783, 316] width 194 height 18
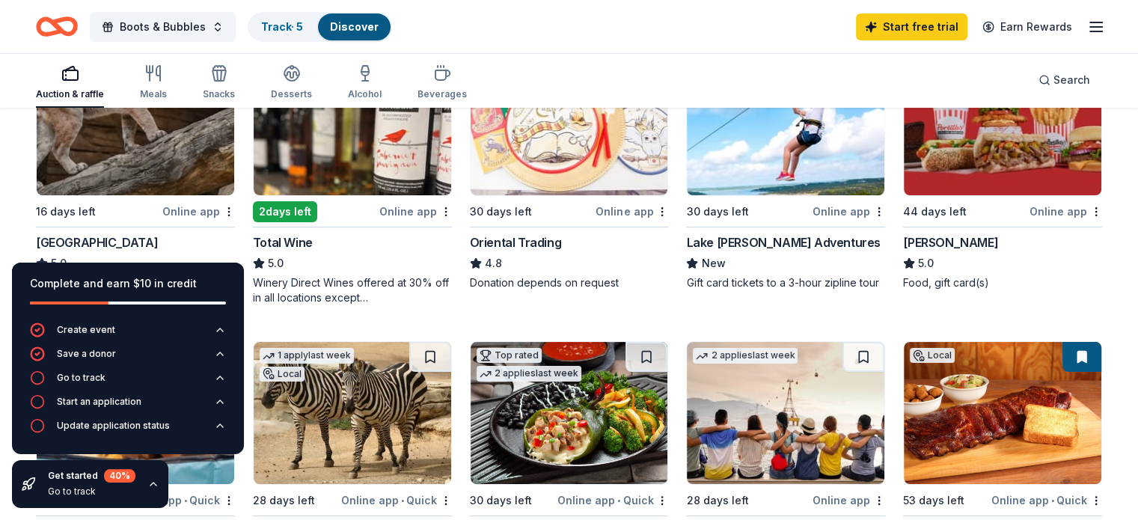
scroll to position [225, 0]
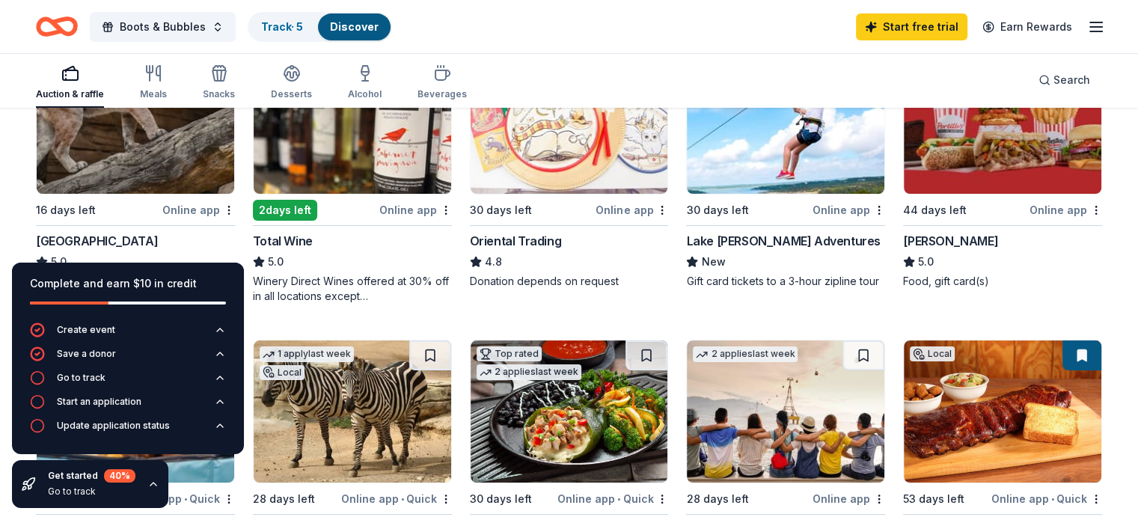
click at [144, 481] on div "Get started 40 % Go to track" at bounding box center [90, 484] width 156 height 48
click at [150, 485] on icon "button" at bounding box center [153, 484] width 6 height 3
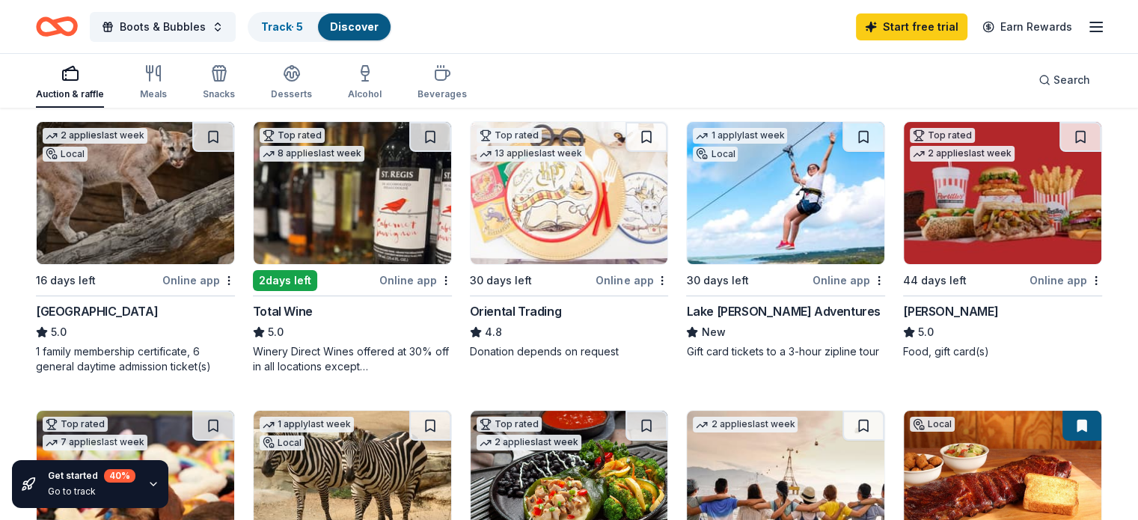
scroll to position [147, 0]
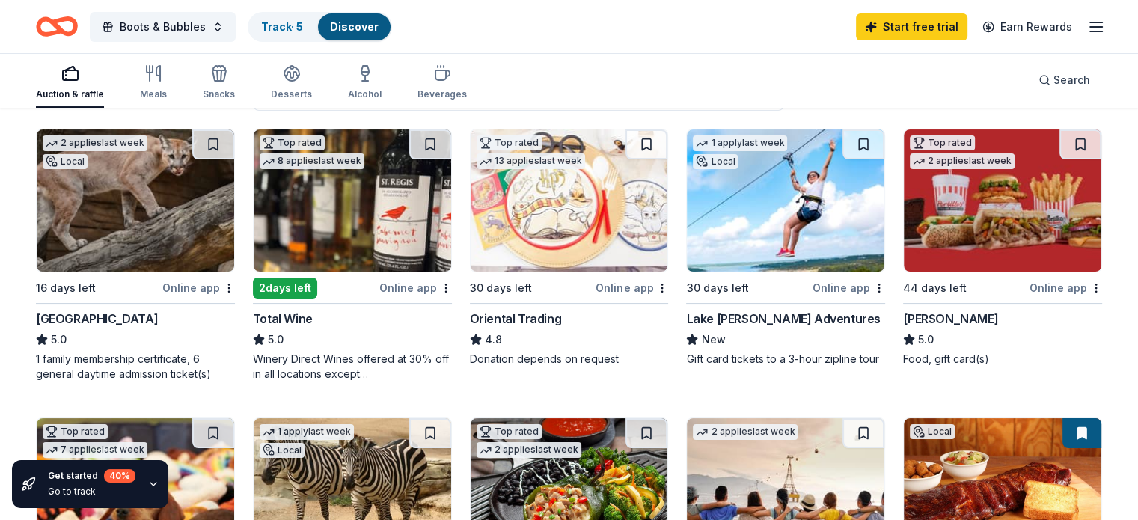
click at [313, 313] on div "Total Wine" at bounding box center [283, 319] width 60 height 18
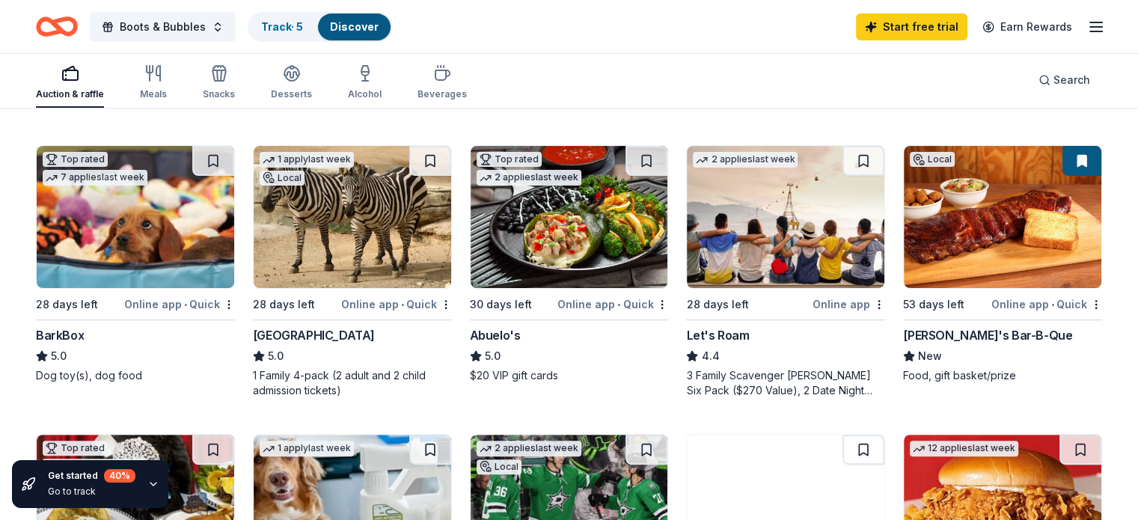
scroll to position [446, 0]
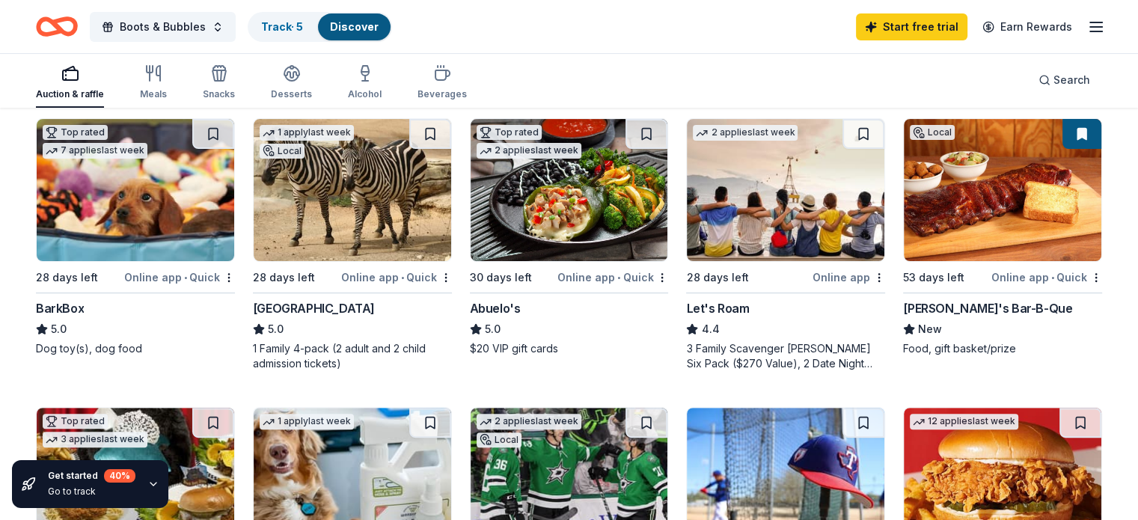
click at [494, 307] on div "Abuelo's" at bounding box center [495, 308] width 51 height 18
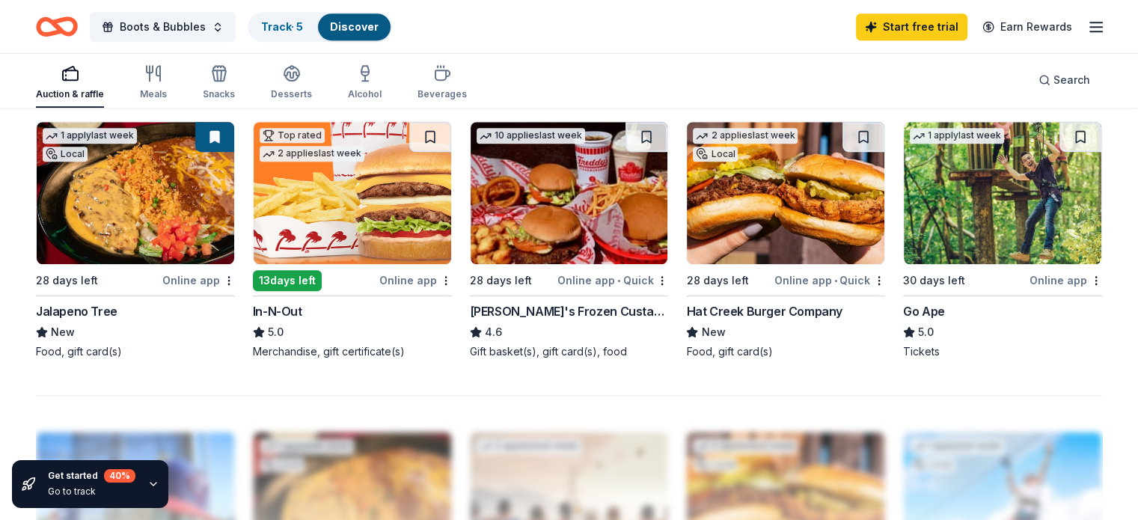
scroll to position [1045, 0]
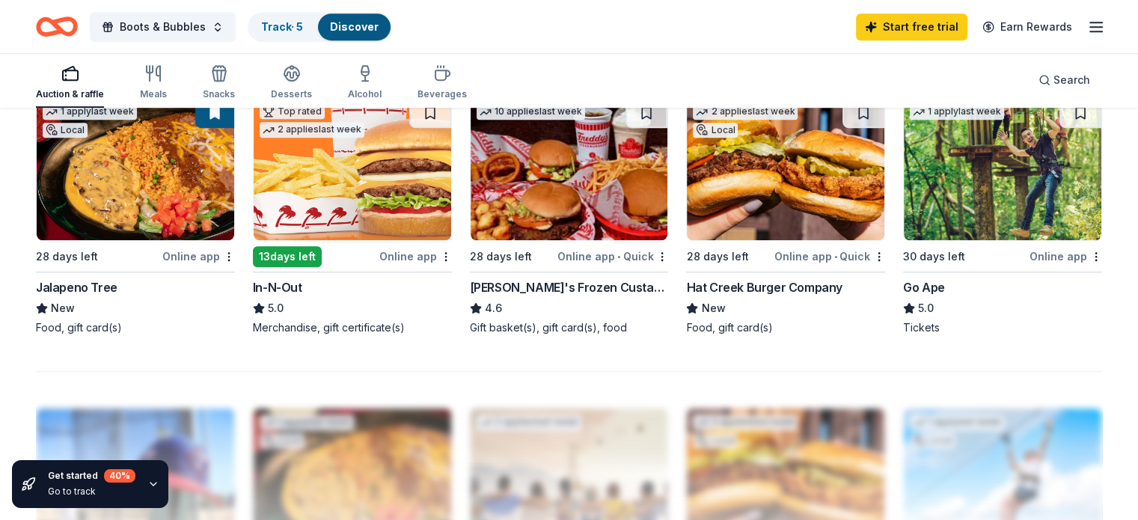
click at [103, 281] on div "Jalapeno Tree" at bounding box center [77, 287] width 82 height 18
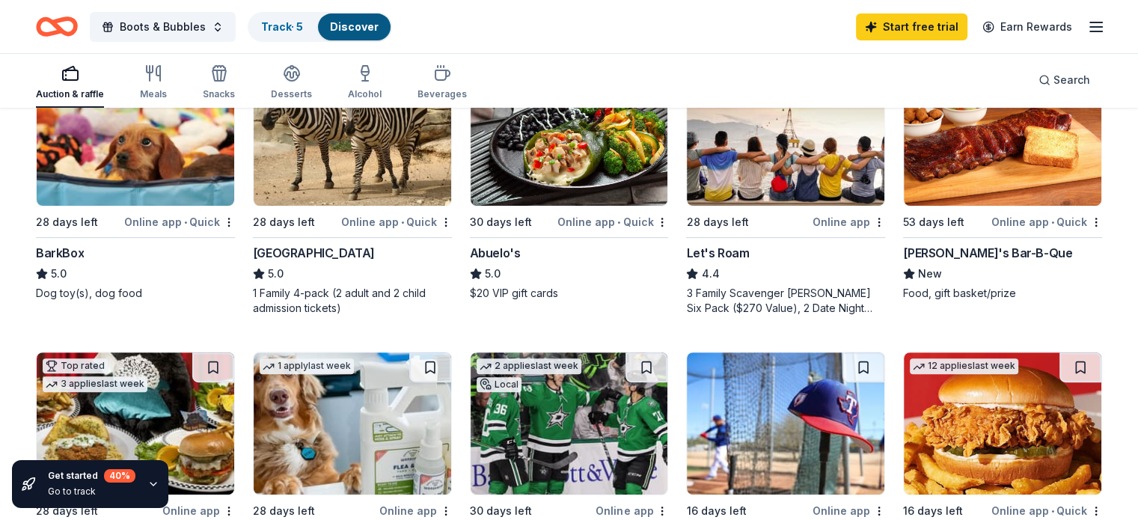
scroll to position [521, 0]
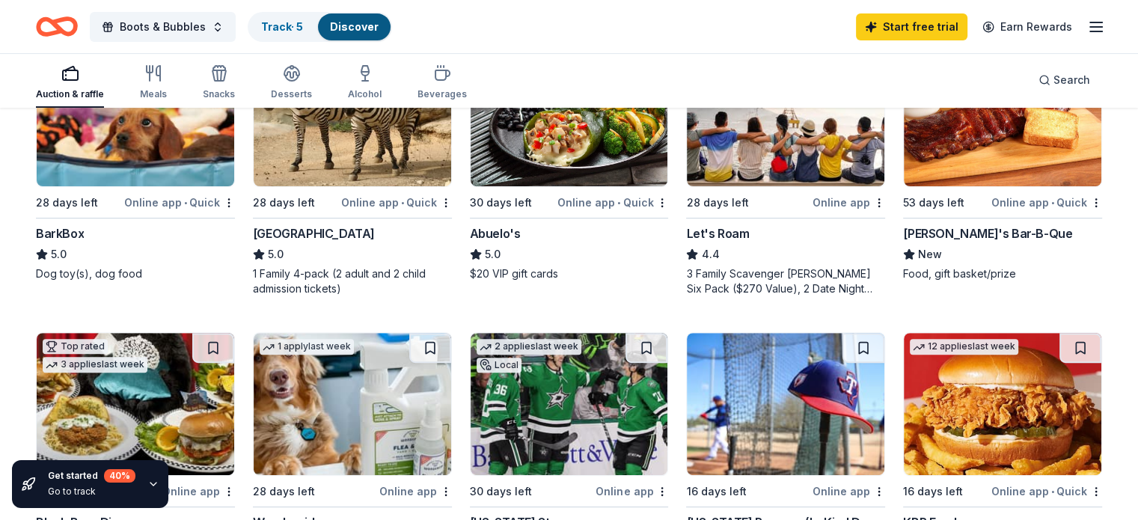
click at [75, 237] on div "BarkBox" at bounding box center [60, 234] width 48 height 18
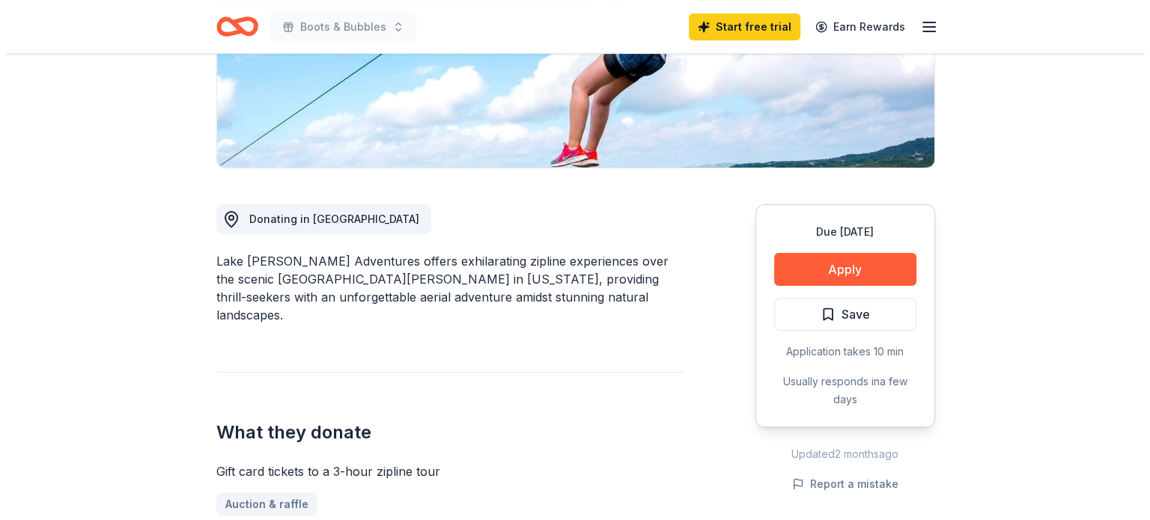
scroll to position [299, 0]
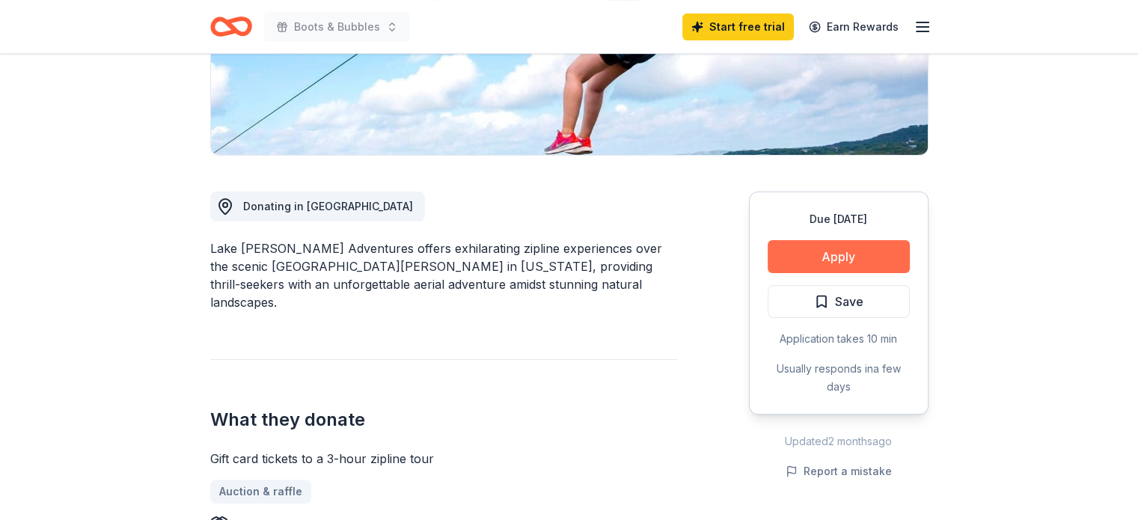
click at [819, 257] on button "Apply" at bounding box center [839, 256] width 142 height 33
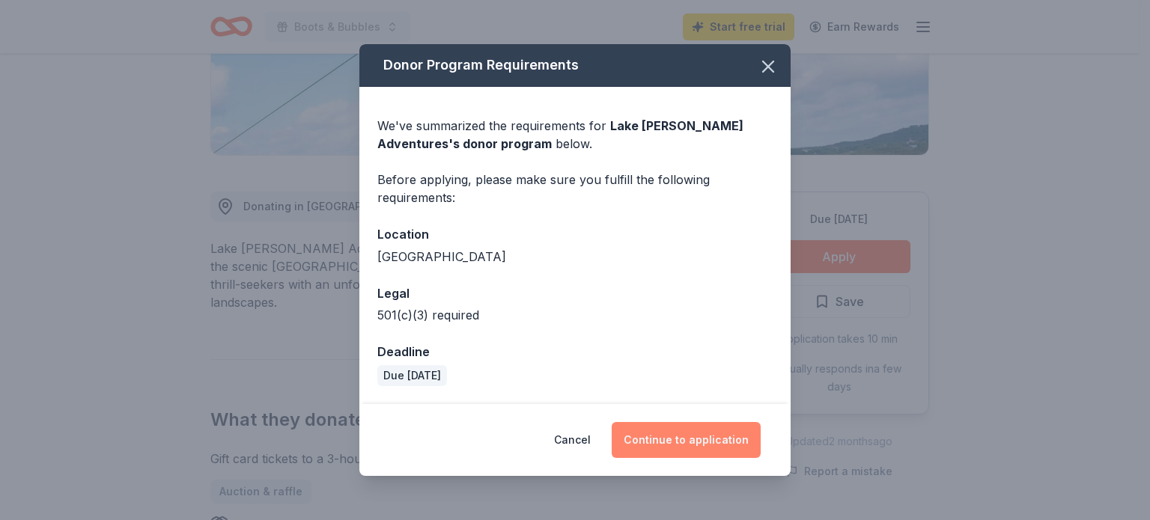
click at [680, 430] on button "Continue to application" at bounding box center [685, 440] width 149 height 36
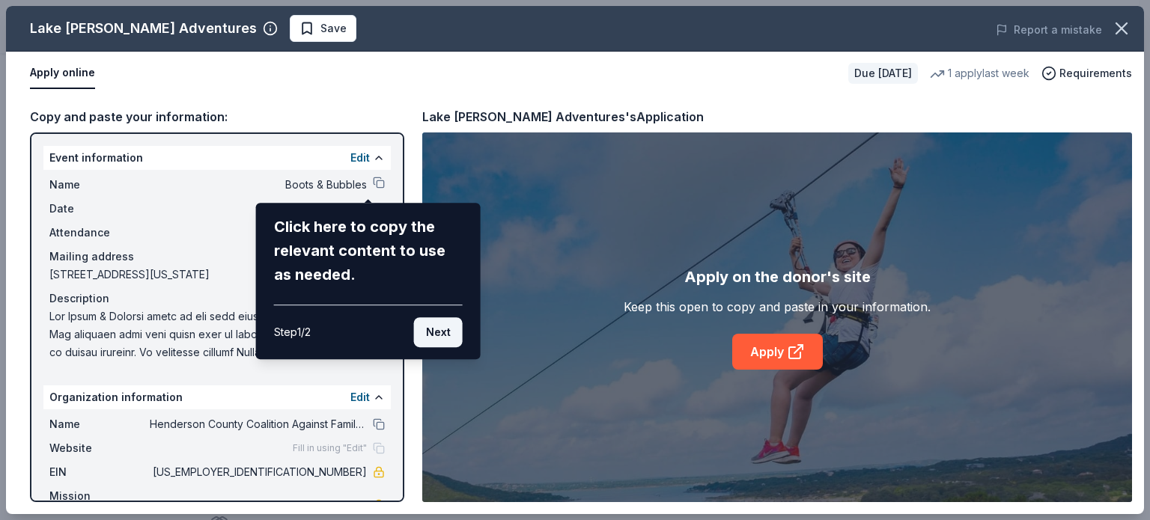
click at [437, 335] on button "Next" at bounding box center [438, 332] width 49 height 30
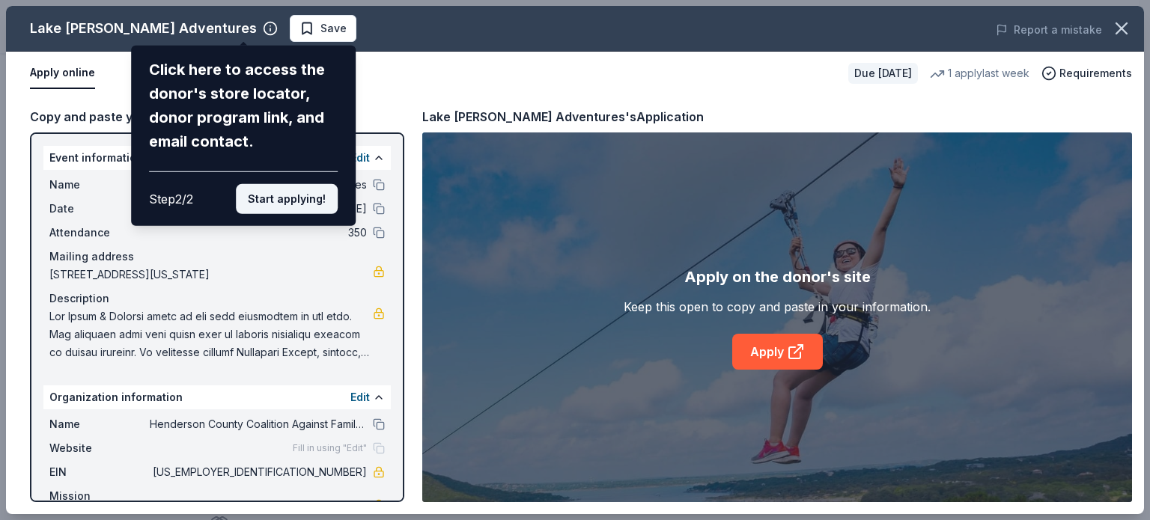
click at [311, 202] on button "Start applying!" at bounding box center [287, 199] width 102 height 30
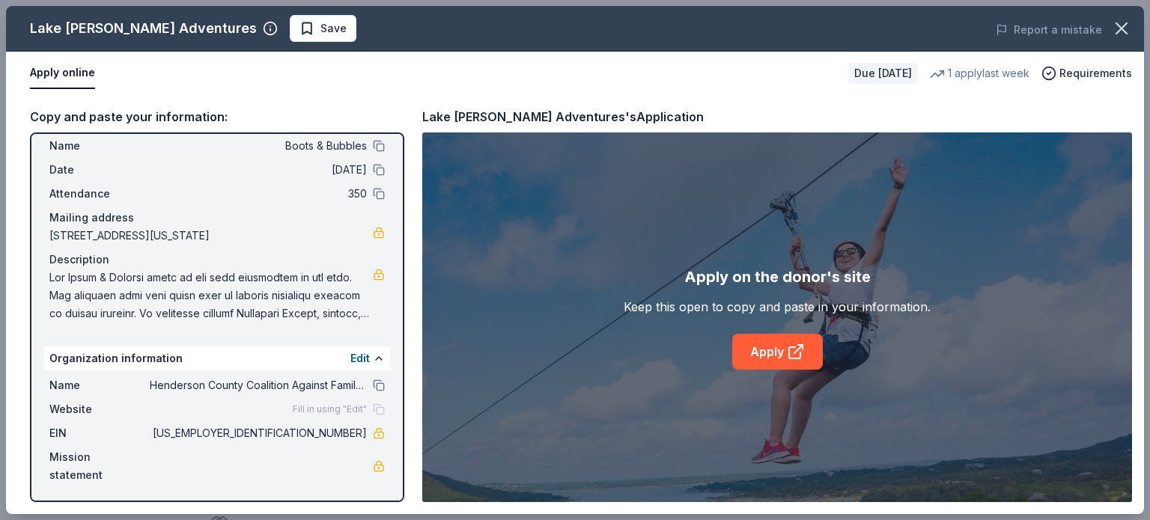
scroll to position [39, 0]
click at [794, 356] on icon at bounding box center [796, 352] width 18 height 18
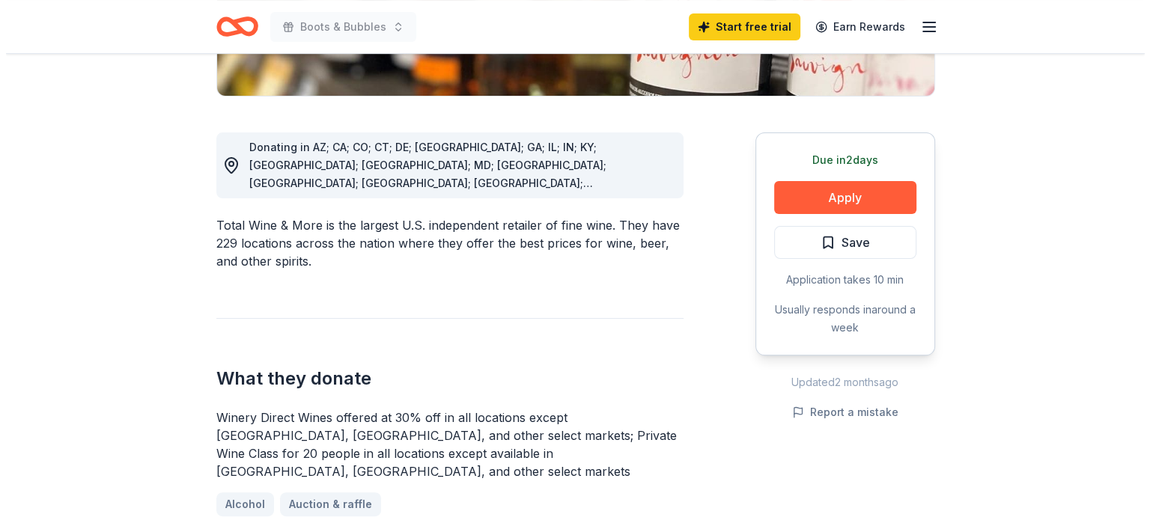
scroll to position [374, 0]
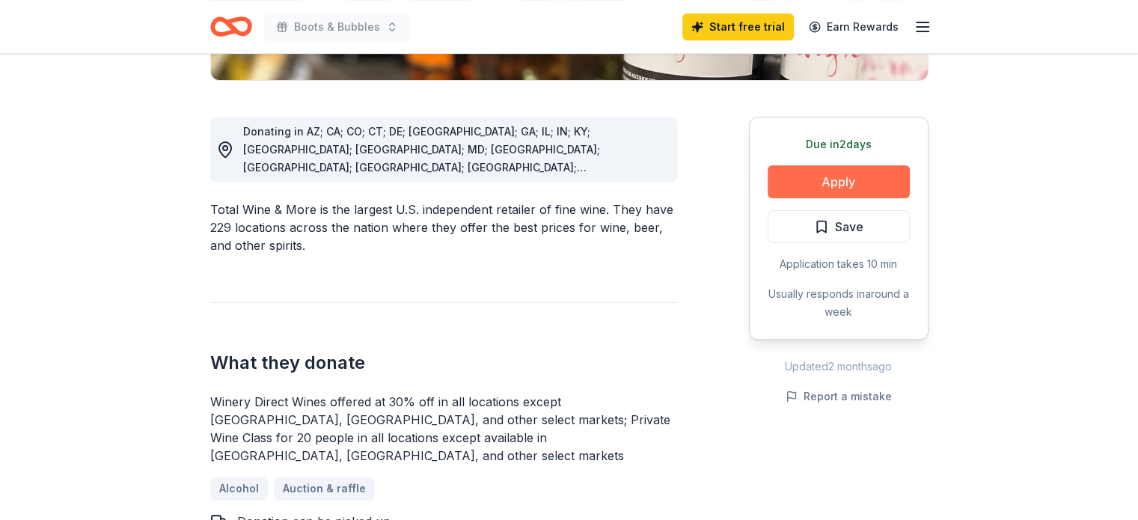
click at [846, 183] on button "Apply" at bounding box center [839, 181] width 142 height 33
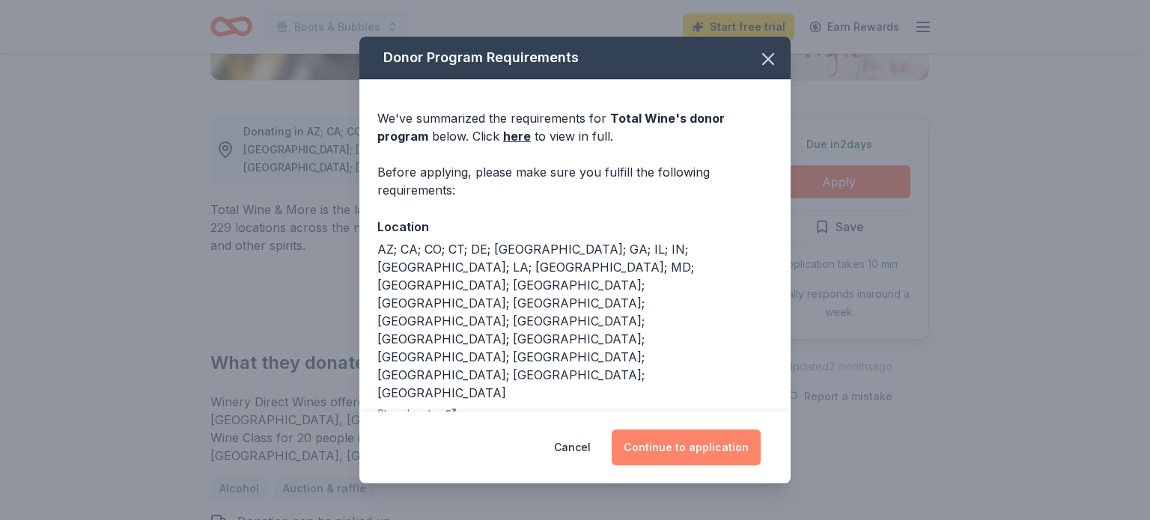
click at [694, 464] on button "Continue to application" at bounding box center [685, 448] width 149 height 36
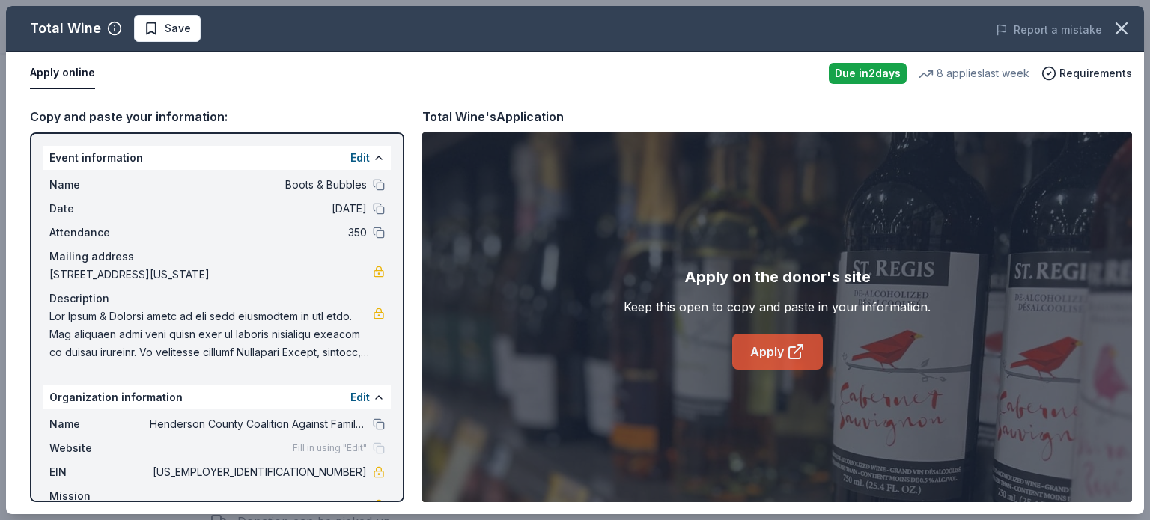
click at [784, 353] on link "Apply" at bounding box center [777, 352] width 91 height 36
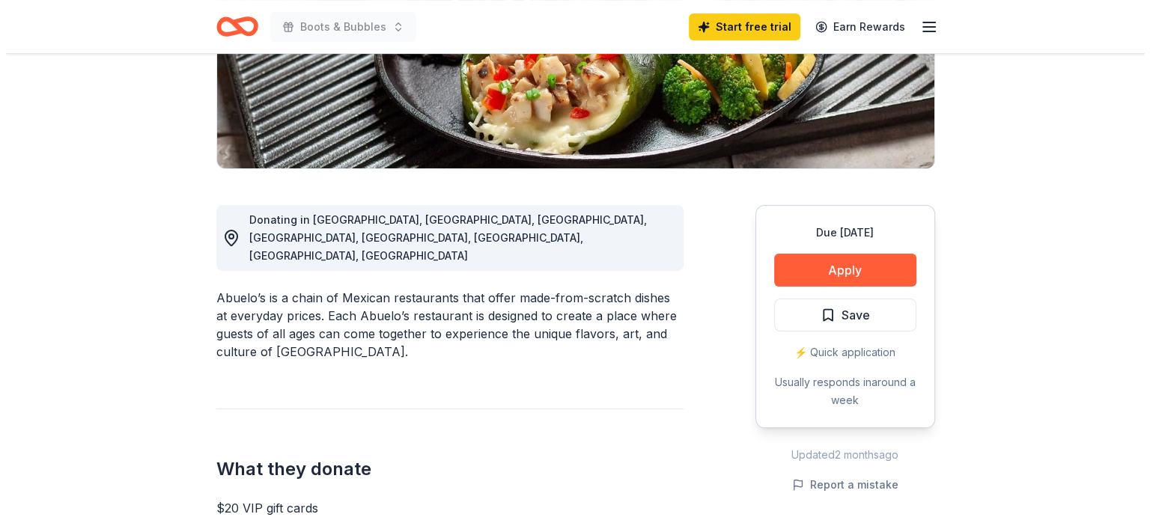
scroll to position [299, 0]
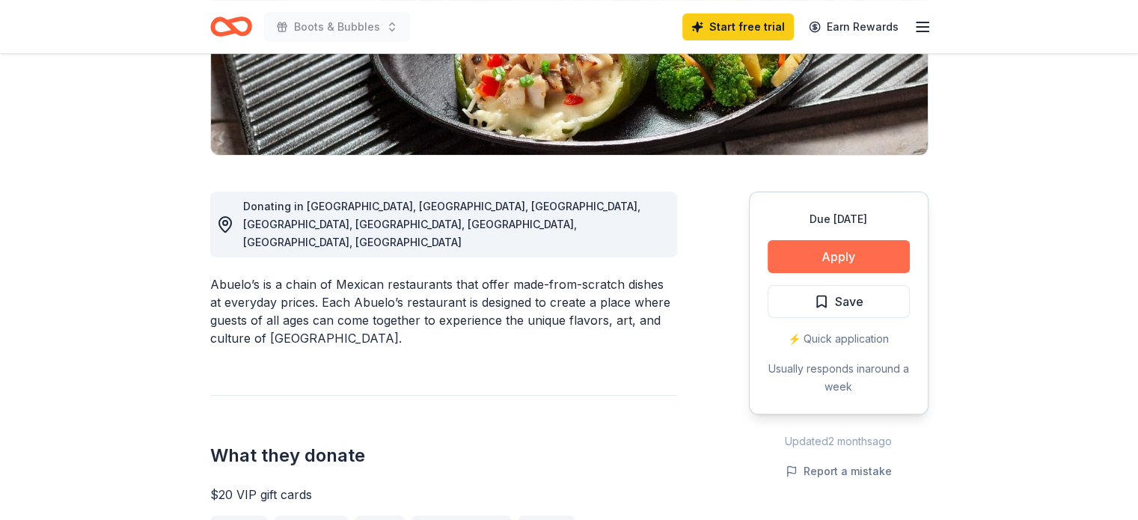
click at [800, 266] on button "Apply" at bounding box center [839, 256] width 142 height 33
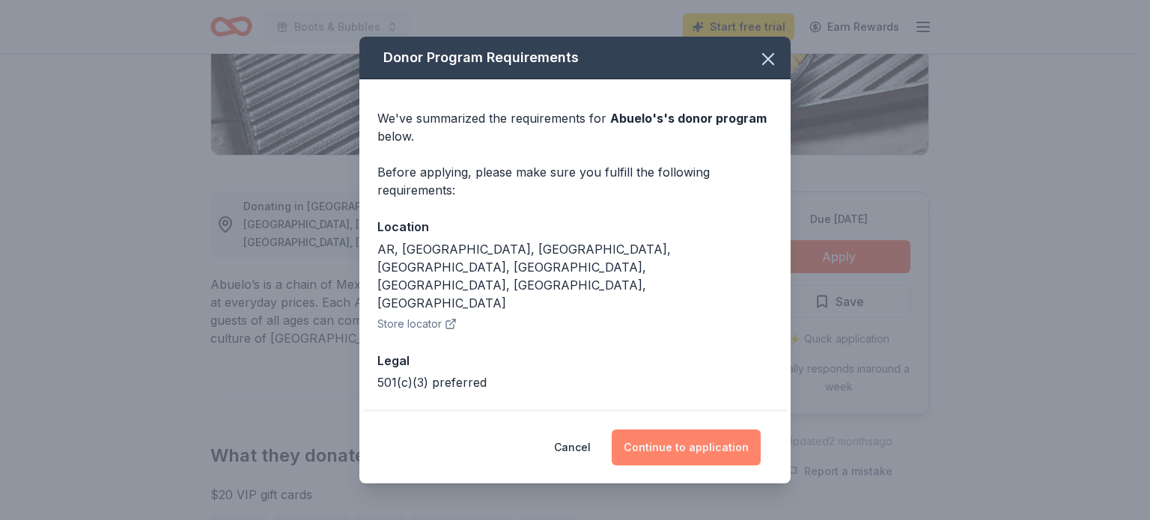
click at [701, 457] on button "Continue to application" at bounding box center [685, 448] width 149 height 36
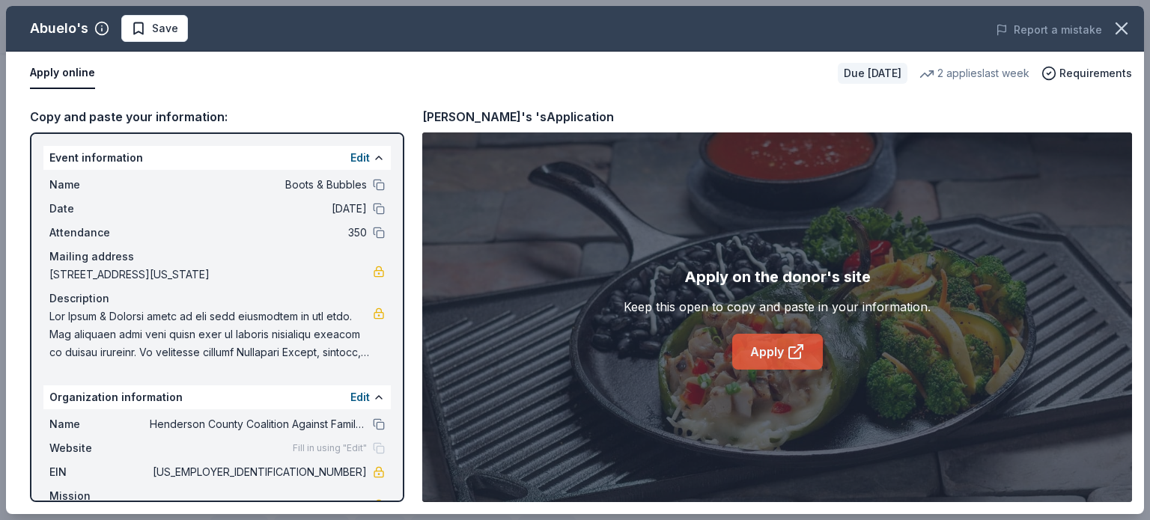
click at [790, 340] on link "Apply" at bounding box center [777, 352] width 91 height 36
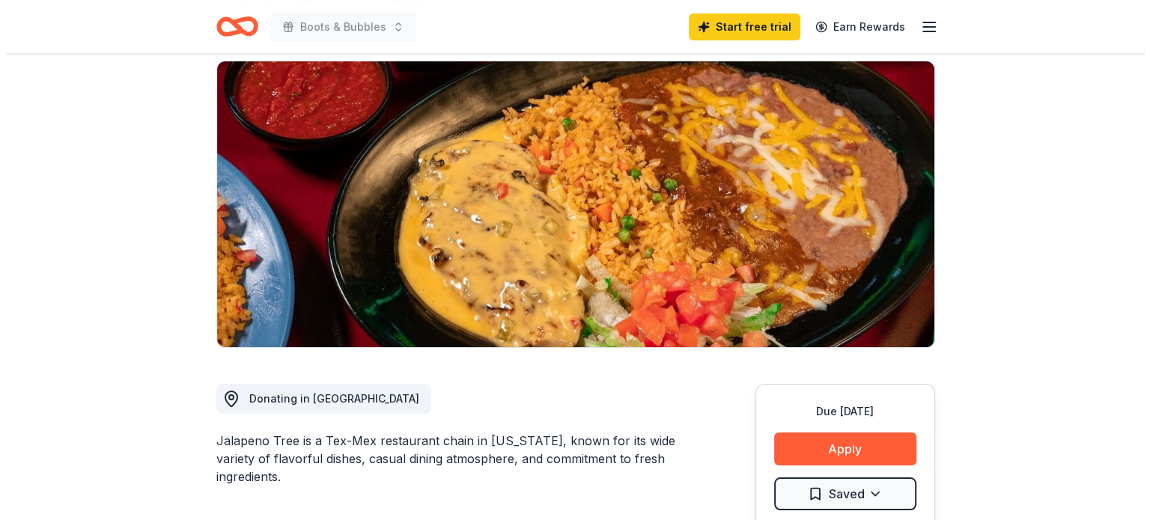
scroll to position [374, 0]
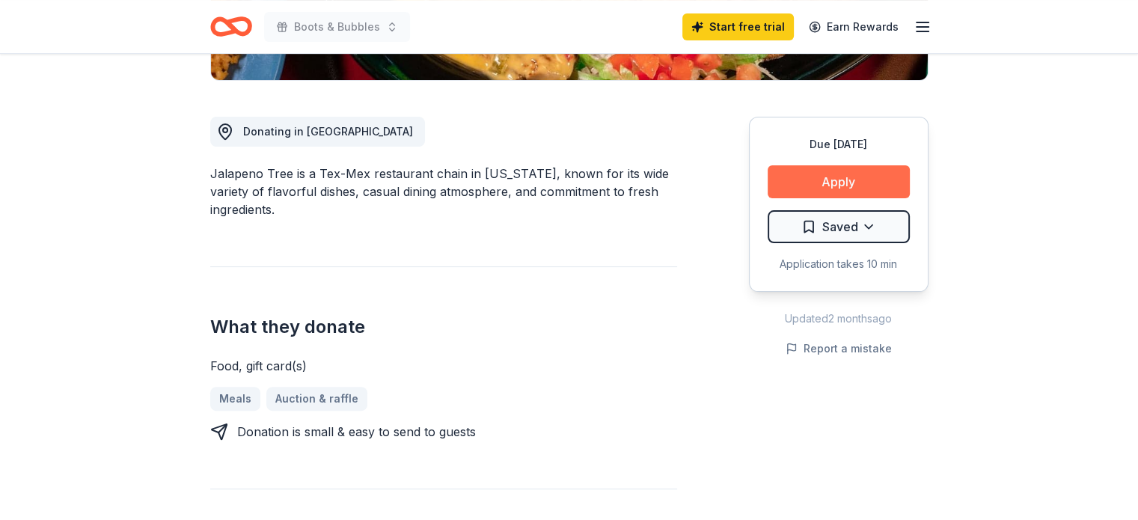
click at [843, 176] on button "Apply" at bounding box center [839, 181] width 142 height 33
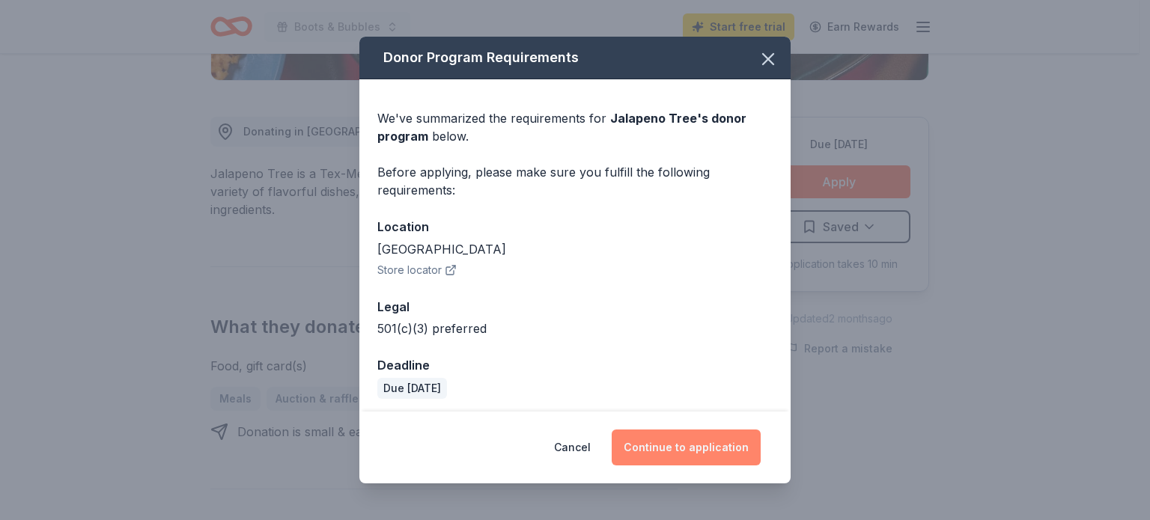
click at [669, 443] on button "Continue to application" at bounding box center [685, 448] width 149 height 36
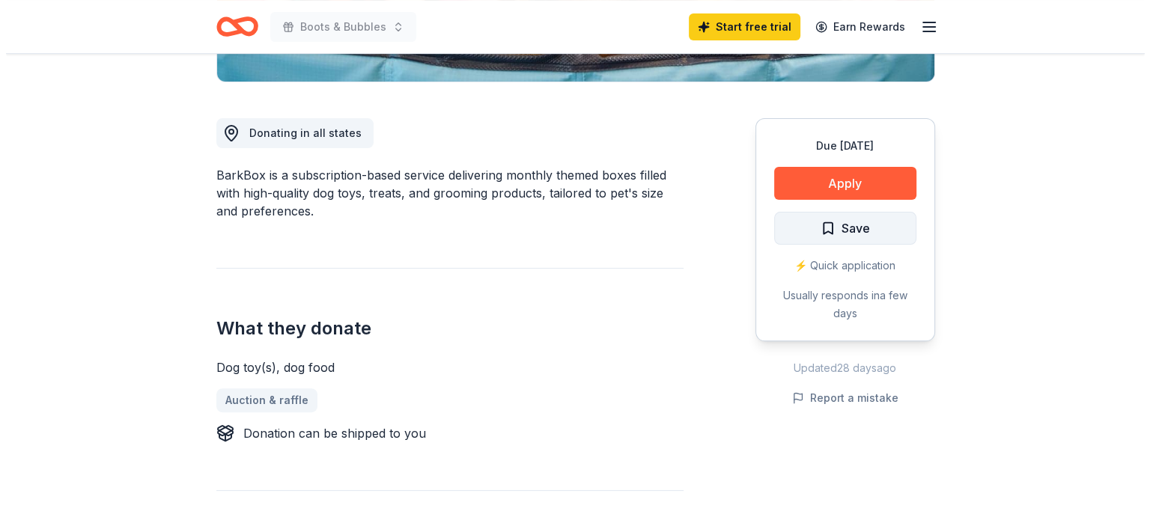
scroll to position [374, 0]
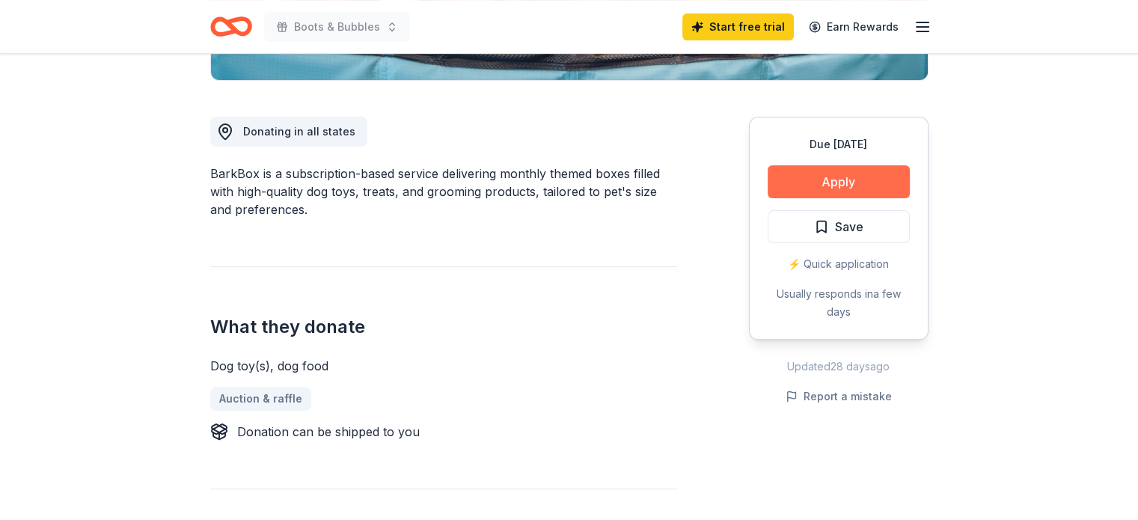
click at [862, 188] on button "Apply" at bounding box center [839, 181] width 142 height 33
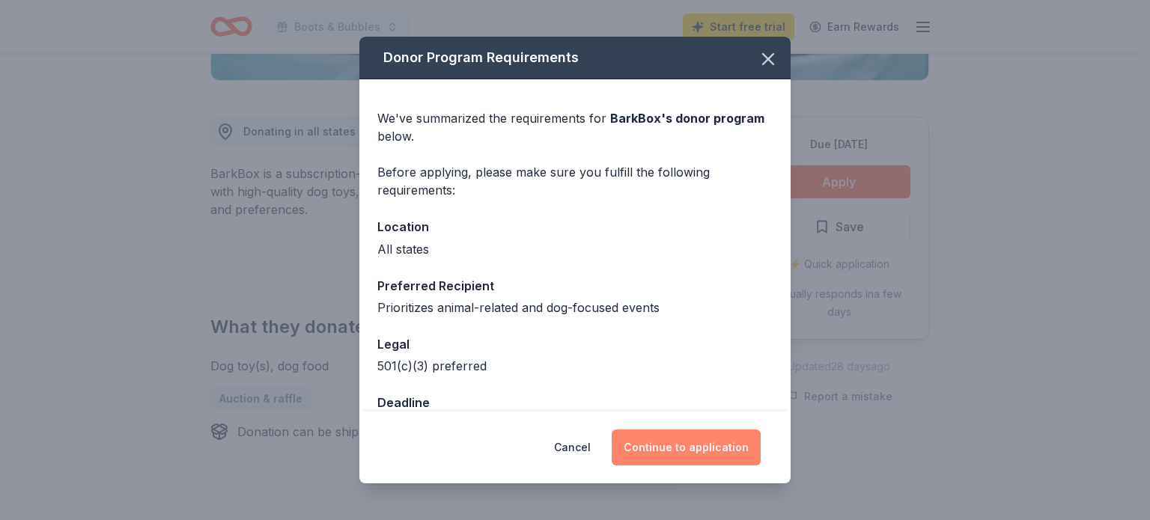
click at [692, 452] on button "Continue to application" at bounding box center [685, 448] width 149 height 36
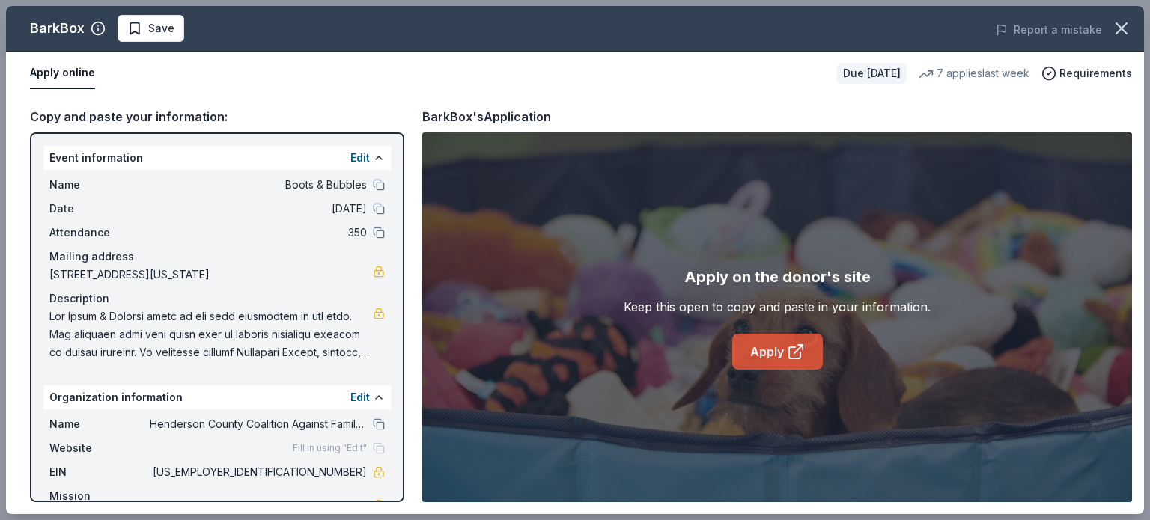
click at [787, 350] on icon at bounding box center [796, 352] width 18 height 18
